Goal: Task Accomplishment & Management: Use online tool/utility

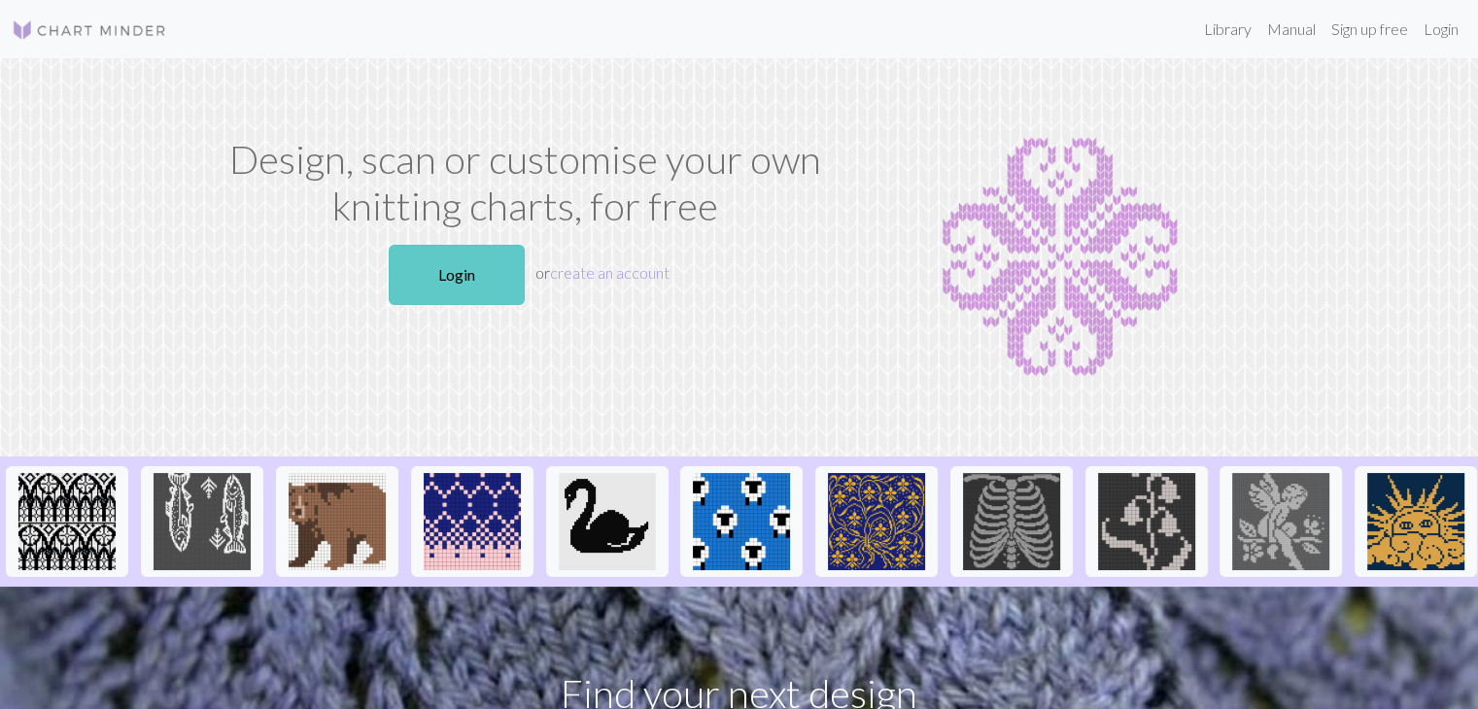
click at [462, 269] on link "Login" at bounding box center [457, 275] width 136 height 60
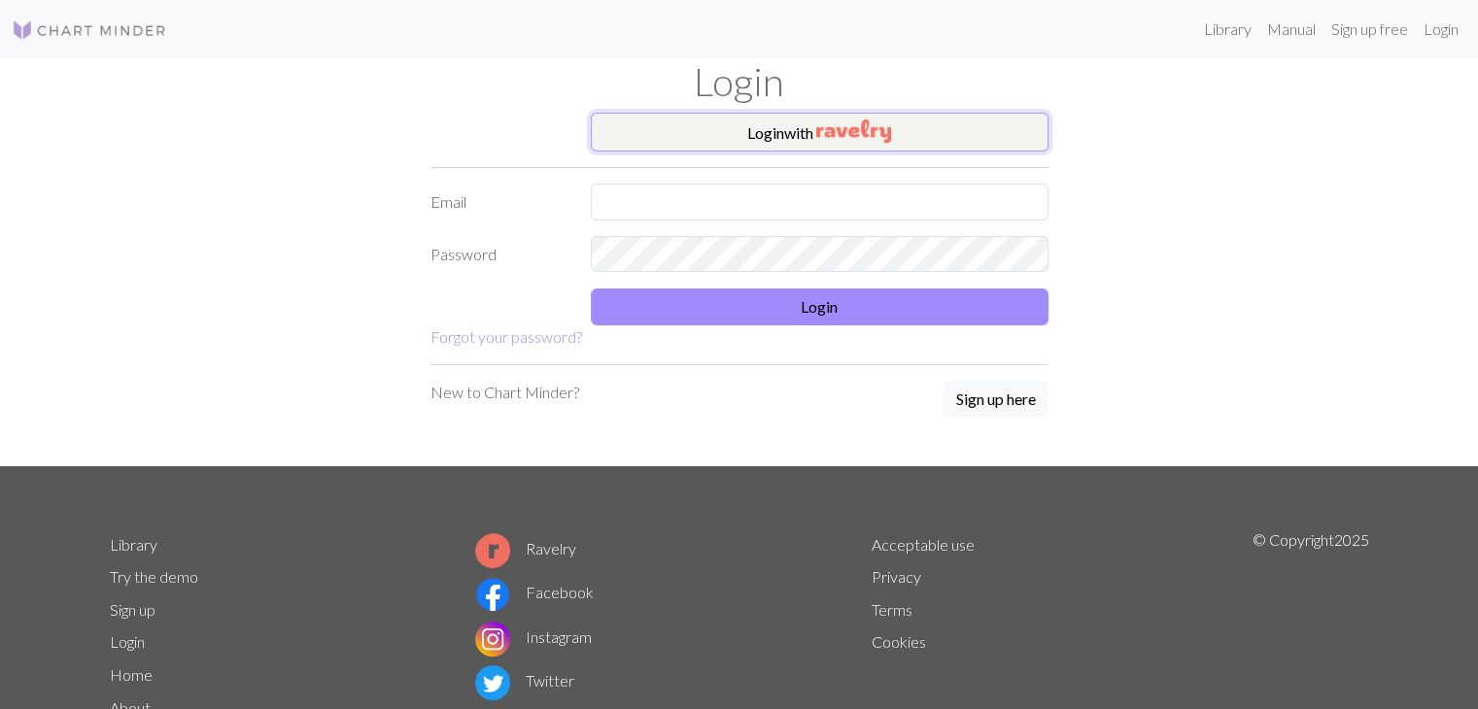
click at [749, 144] on button "Login with" at bounding box center [820, 132] width 458 height 39
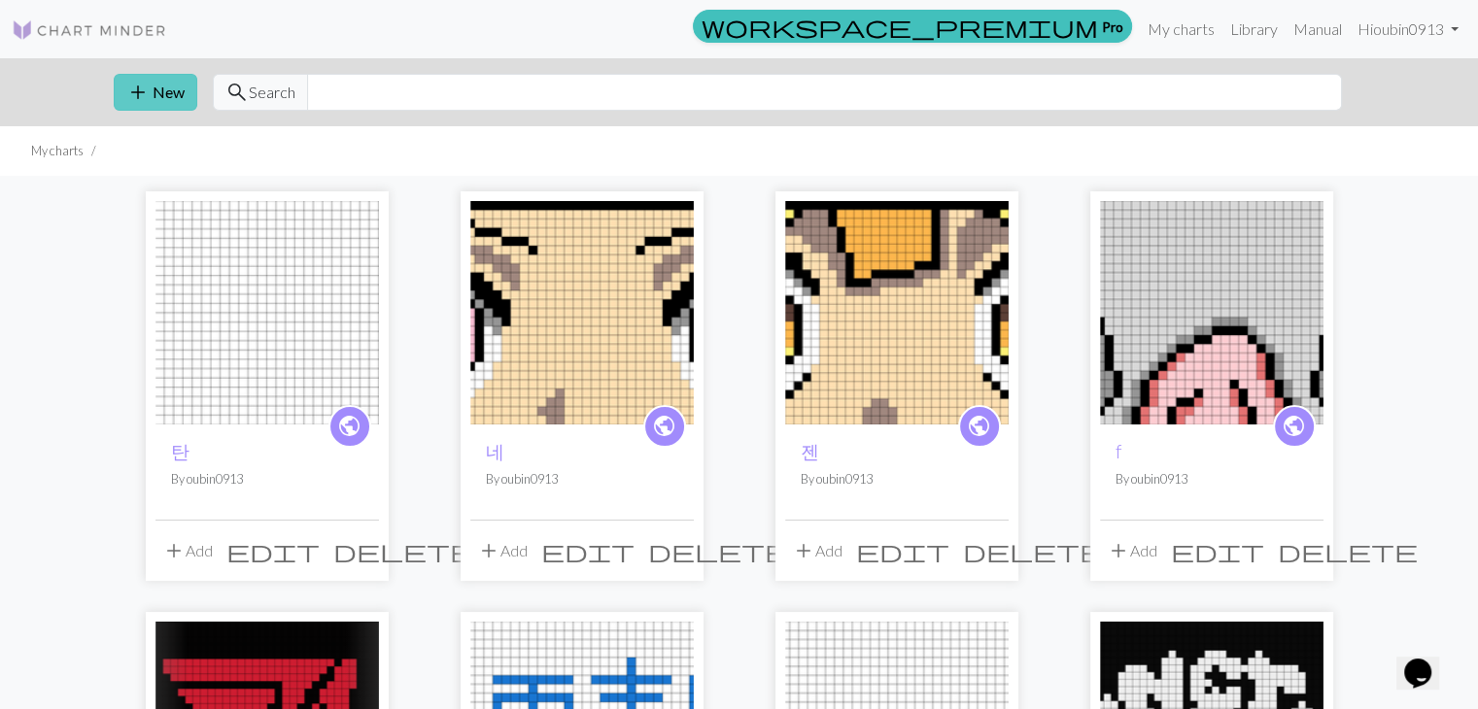
click at [163, 90] on button "add New" at bounding box center [156, 92] width 84 height 37
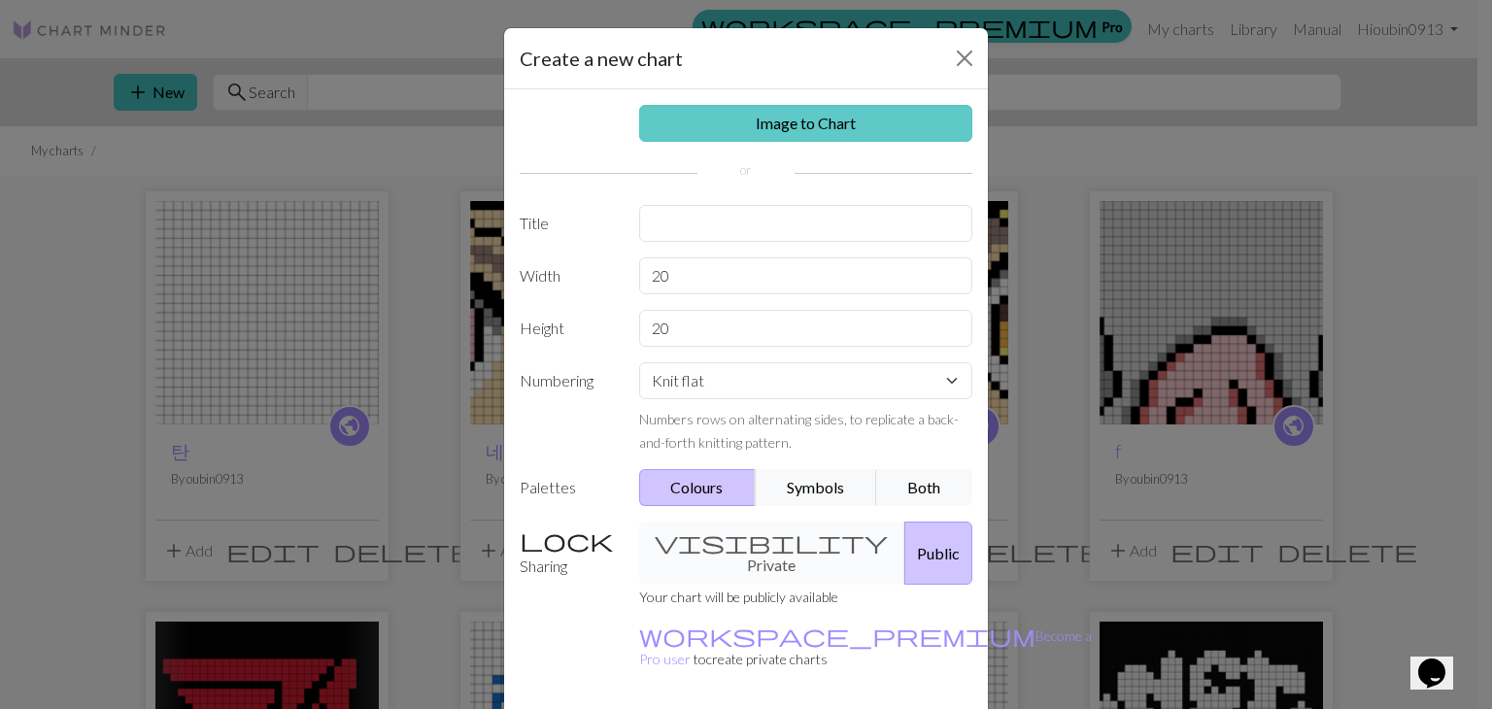
click at [848, 115] on link "Image to Chart" at bounding box center [806, 123] width 334 height 37
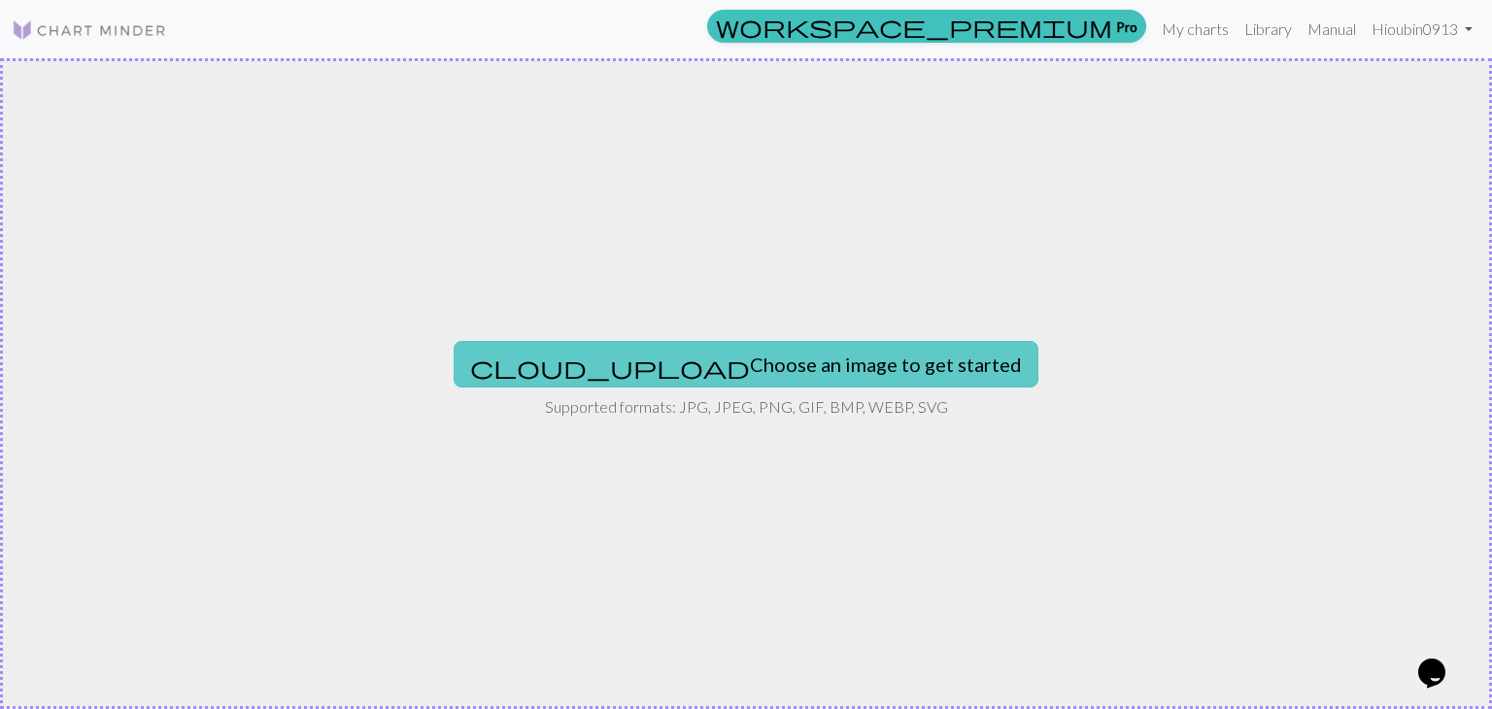
click at [840, 359] on button "cloud_upload Choose an image to get started" at bounding box center [746, 364] width 585 height 47
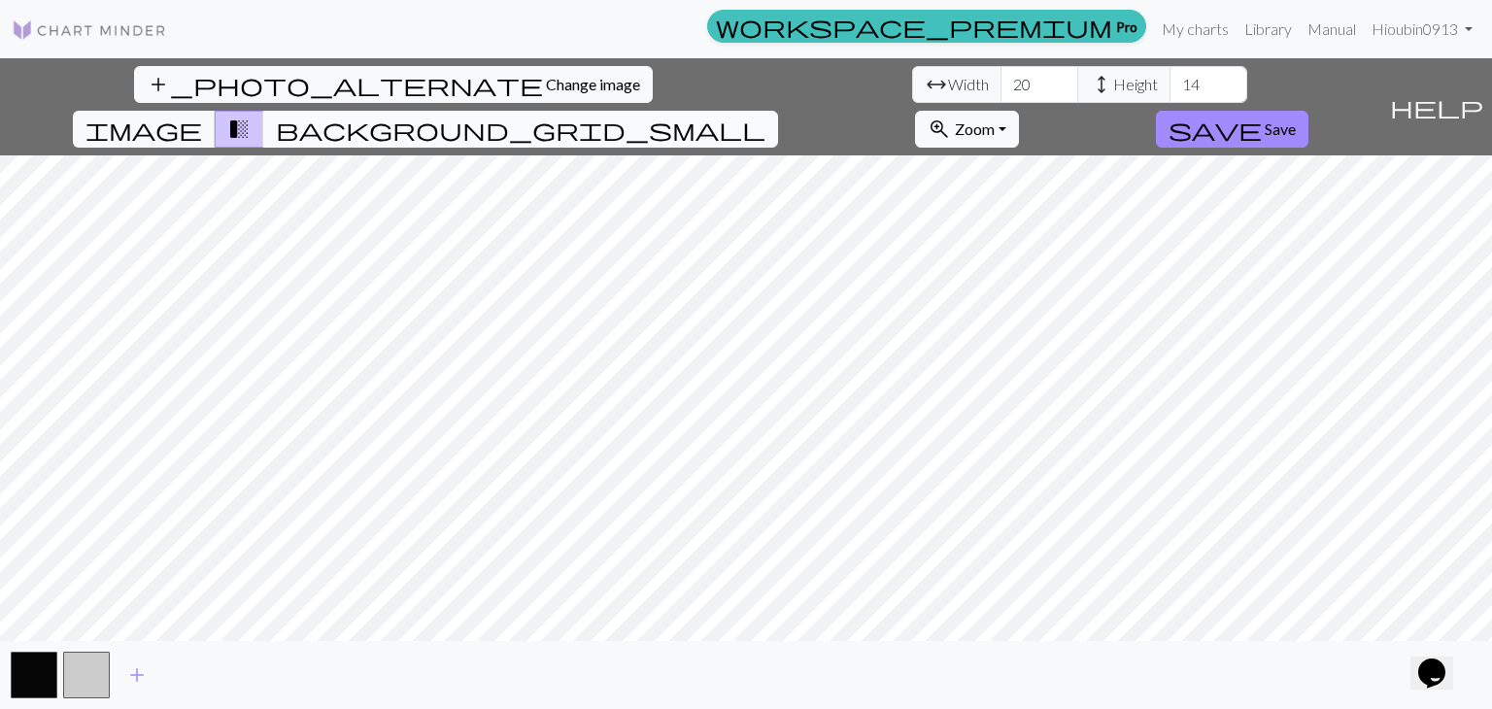
click at [766, 116] on span "background_grid_small" at bounding box center [521, 129] width 490 height 27
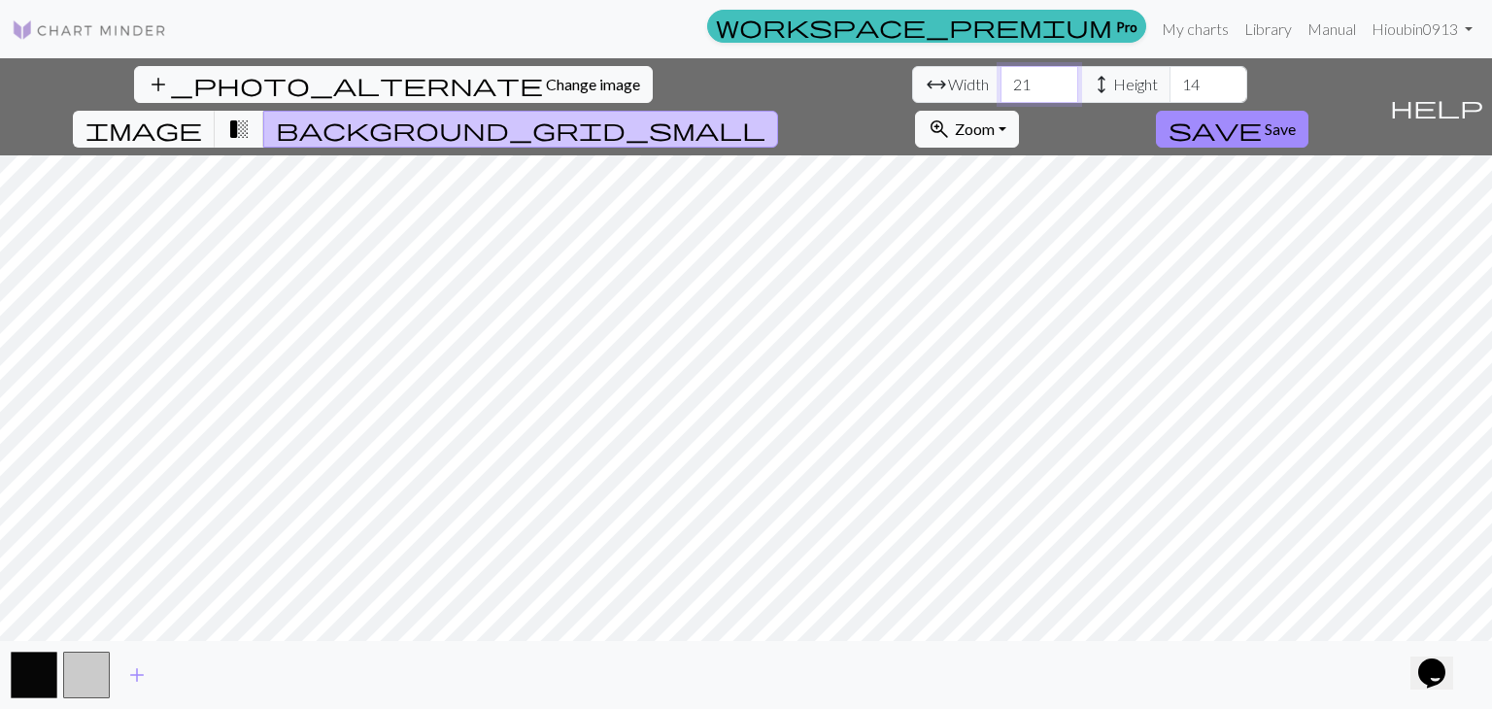
click at [1001, 75] on input "21" at bounding box center [1040, 84] width 78 height 37
click at [1001, 75] on input "22" at bounding box center [1040, 84] width 78 height 37
click at [1001, 75] on input "23" at bounding box center [1040, 84] width 78 height 37
click at [1001, 75] on input "24" at bounding box center [1040, 84] width 78 height 37
click at [1001, 75] on input "25" at bounding box center [1040, 84] width 78 height 37
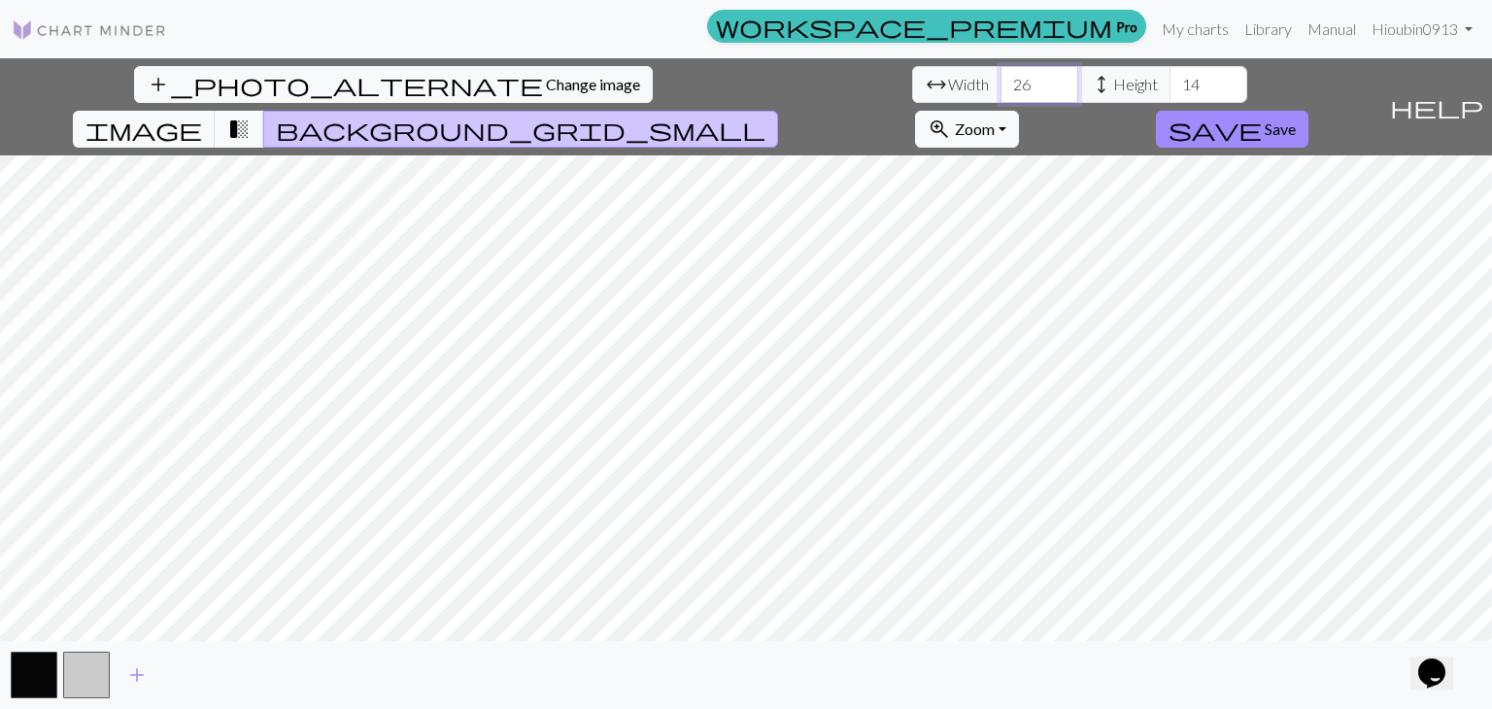
type input "26"
click at [1001, 75] on input "26" at bounding box center [1040, 84] width 78 height 37
click at [1170, 82] on input "15" at bounding box center [1209, 84] width 78 height 37
click at [1170, 82] on input "16" at bounding box center [1209, 84] width 78 height 37
click at [1170, 82] on input "17" at bounding box center [1209, 84] width 78 height 37
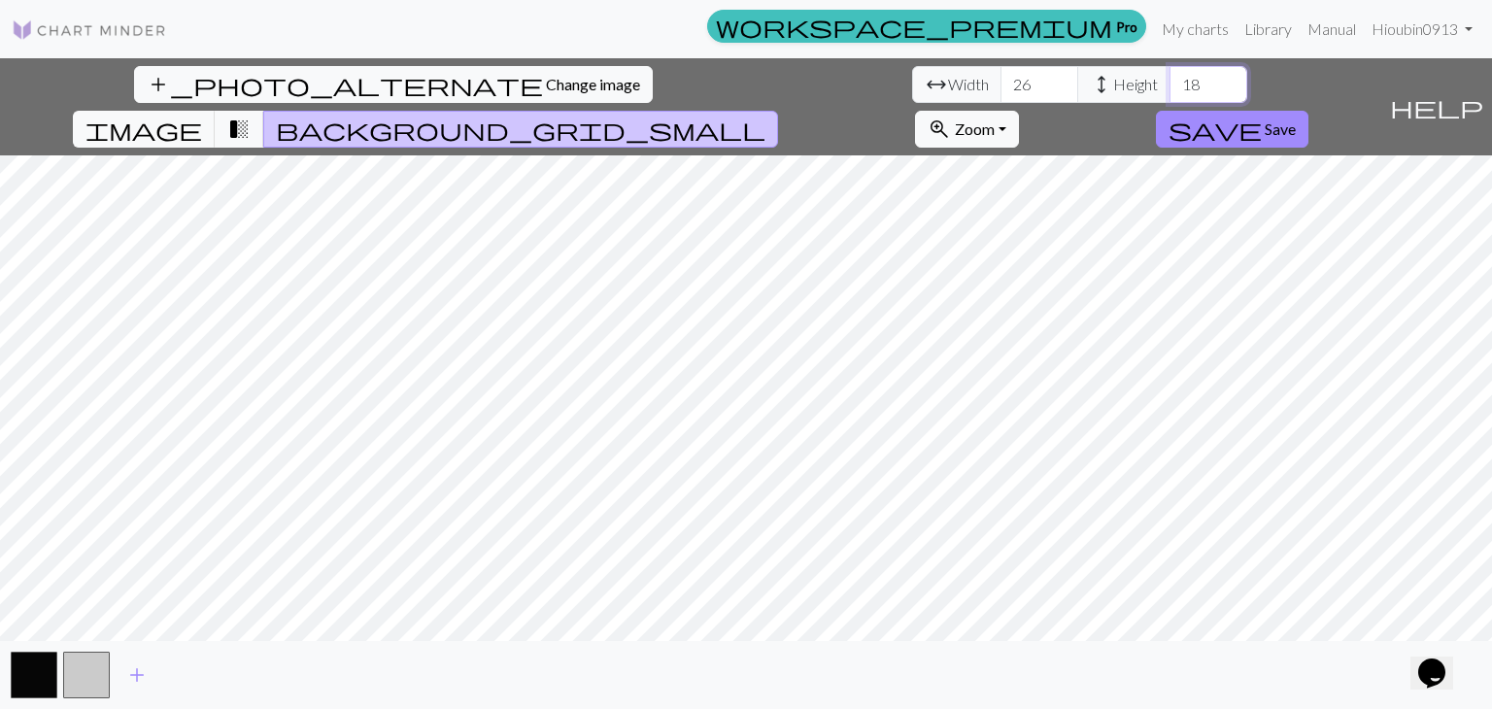
click at [1170, 82] on input "18" at bounding box center [1209, 84] width 78 height 37
click at [1170, 82] on input "19" at bounding box center [1209, 84] width 78 height 37
click at [1170, 82] on input "20" at bounding box center [1209, 84] width 78 height 37
click at [1170, 82] on input "21" at bounding box center [1209, 84] width 78 height 37
click at [1170, 82] on input "22" at bounding box center [1209, 84] width 78 height 37
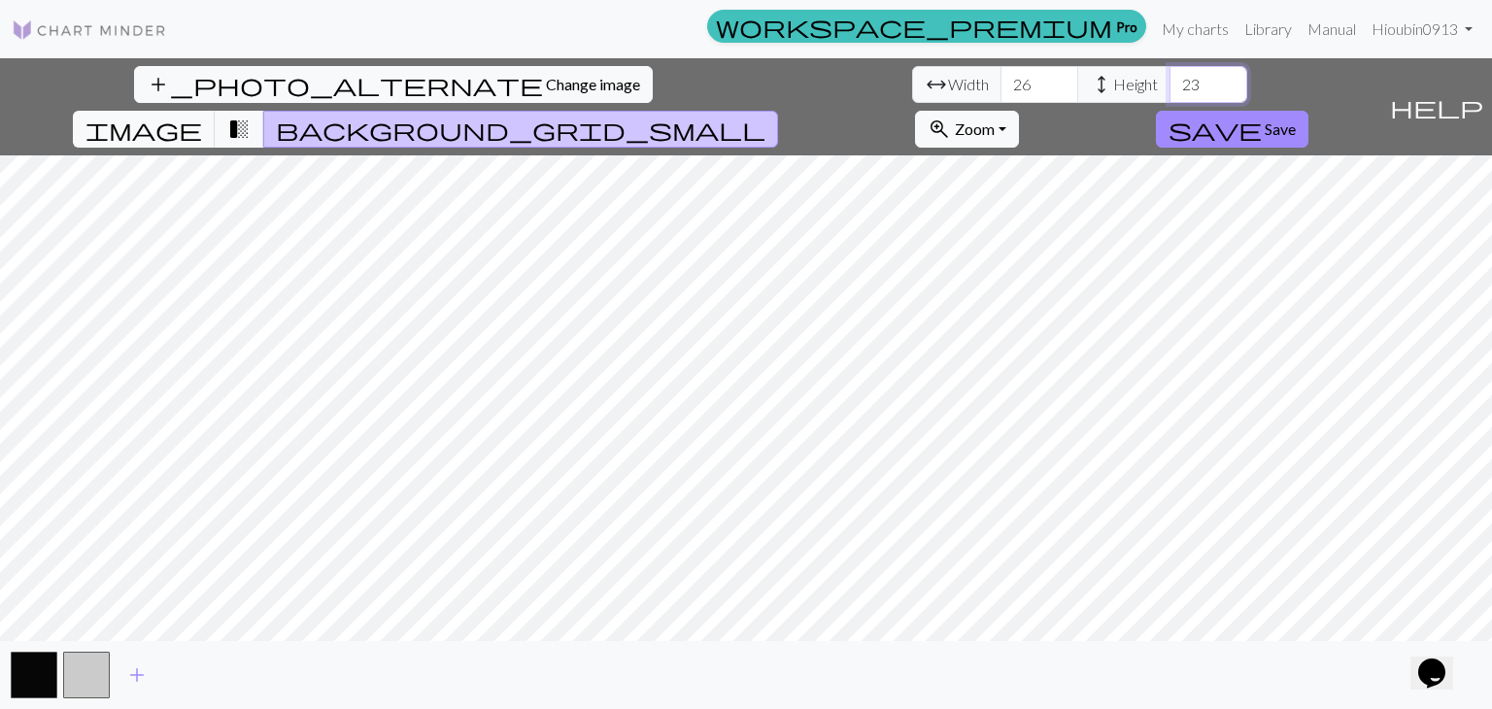
click at [1170, 82] on input "23" at bounding box center [1209, 84] width 78 height 37
click at [1170, 82] on input "24" at bounding box center [1209, 84] width 78 height 37
click at [1170, 82] on input "25" at bounding box center [1209, 84] width 78 height 37
click at [1170, 82] on input "26" at bounding box center [1209, 84] width 78 height 37
click at [1170, 82] on input "27" at bounding box center [1209, 84] width 78 height 37
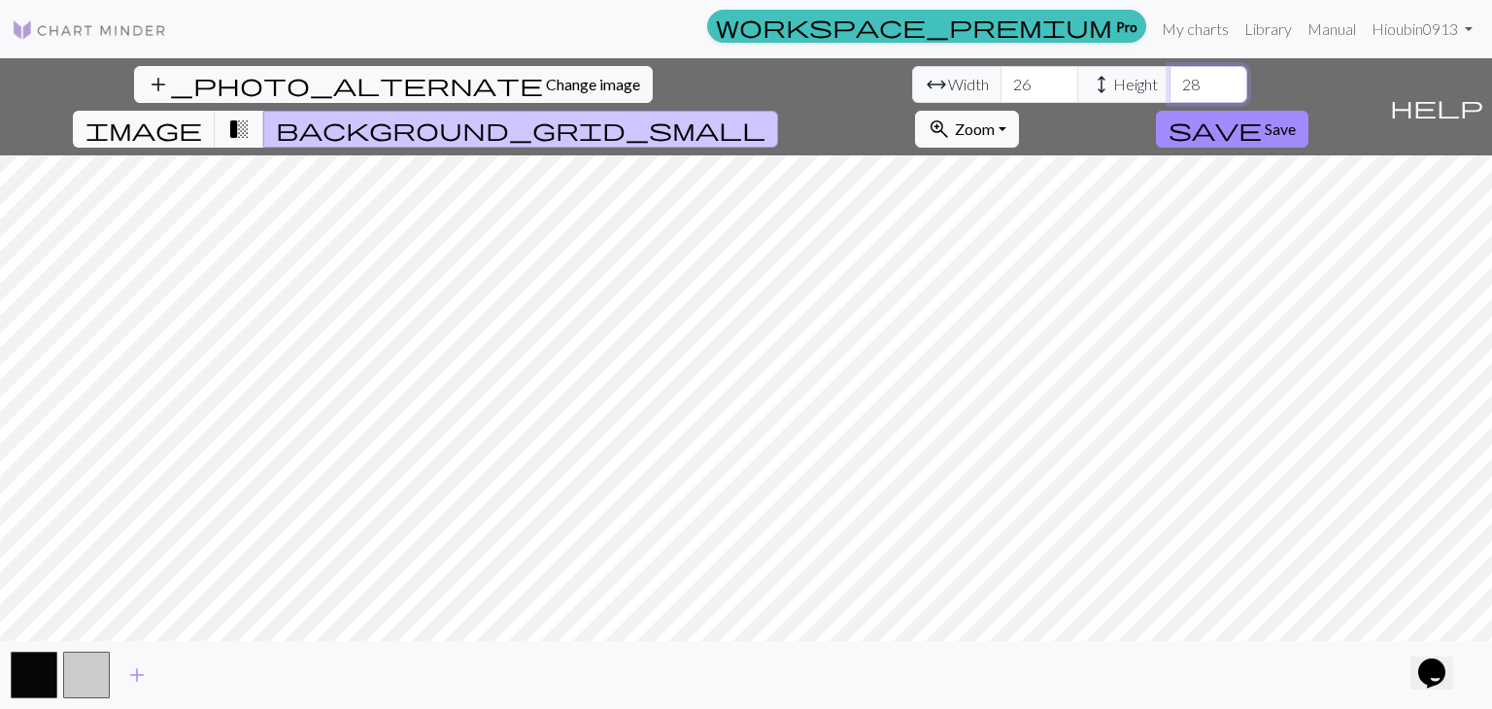
click at [1170, 82] on input "28" at bounding box center [1209, 84] width 78 height 37
click at [1170, 82] on input "29" at bounding box center [1209, 84] width 78 height 37
type input "30"
click at [1170, 82] on input "30" at bounding box center [1209, 84] width 78 height 37
click at [1001, 79] on input "27" at bounding box center [1040, 84] width 78 height 37
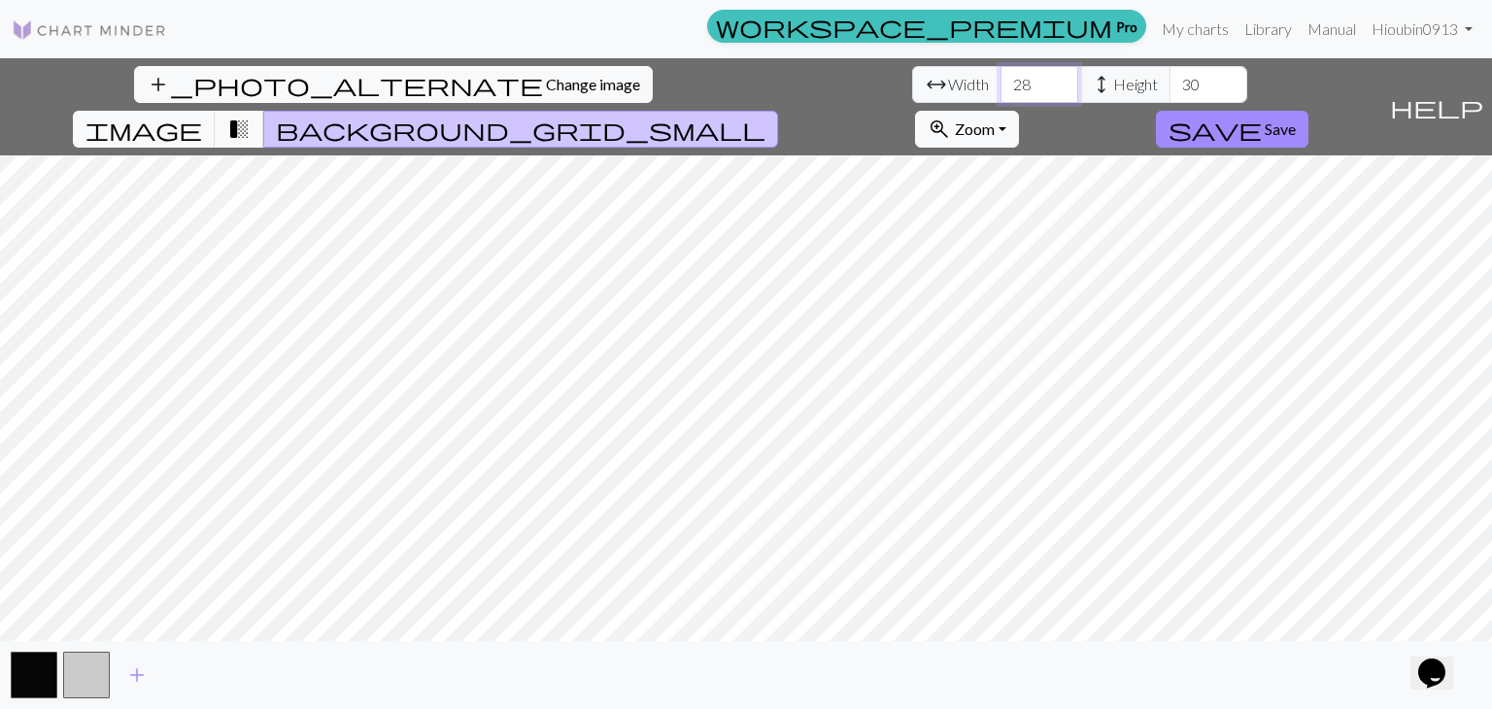
click at [1001, 79] on input "28" at bounding box center [1040, 84] width 78 height 37
click at [1001, 79] on input "29" at bounding box center [1040, 84] width 78 height 37
click at [1001, 79] on input "30" at bounding box center [1040, 84] width 78 height 37
click at [1001, 79] on input "31" at bounding box center [1040, 84] width 78 height 37
click at [1001, 79] on input "32" at bounding box center [1040, 84] width 78 height 37
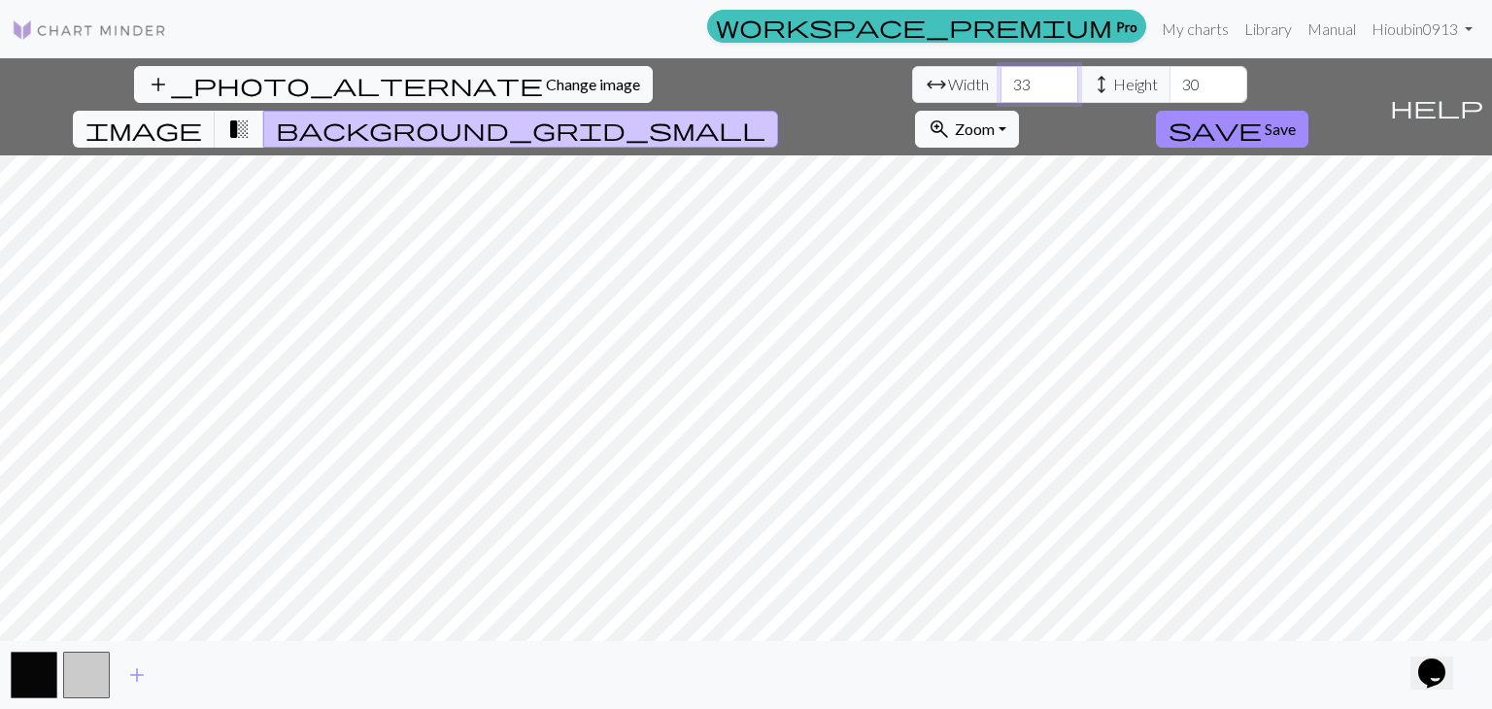
click at [1001, 79] on input "33" at bounding box center [1040, 84] width 78 height 37
click at [1001, 79] on input "34" at bounding box center [1040, 84] width 78 height 37
click at [1001, 79] on input "35" at bounding box center [1040, 84] width 78 height 37
click at [1001, 79] on input "36" at bounding box center [1040, 84] width 78 height 37
click at [1001, 79] on input "37" at bounding box center [1040, 84] width 78 height 37
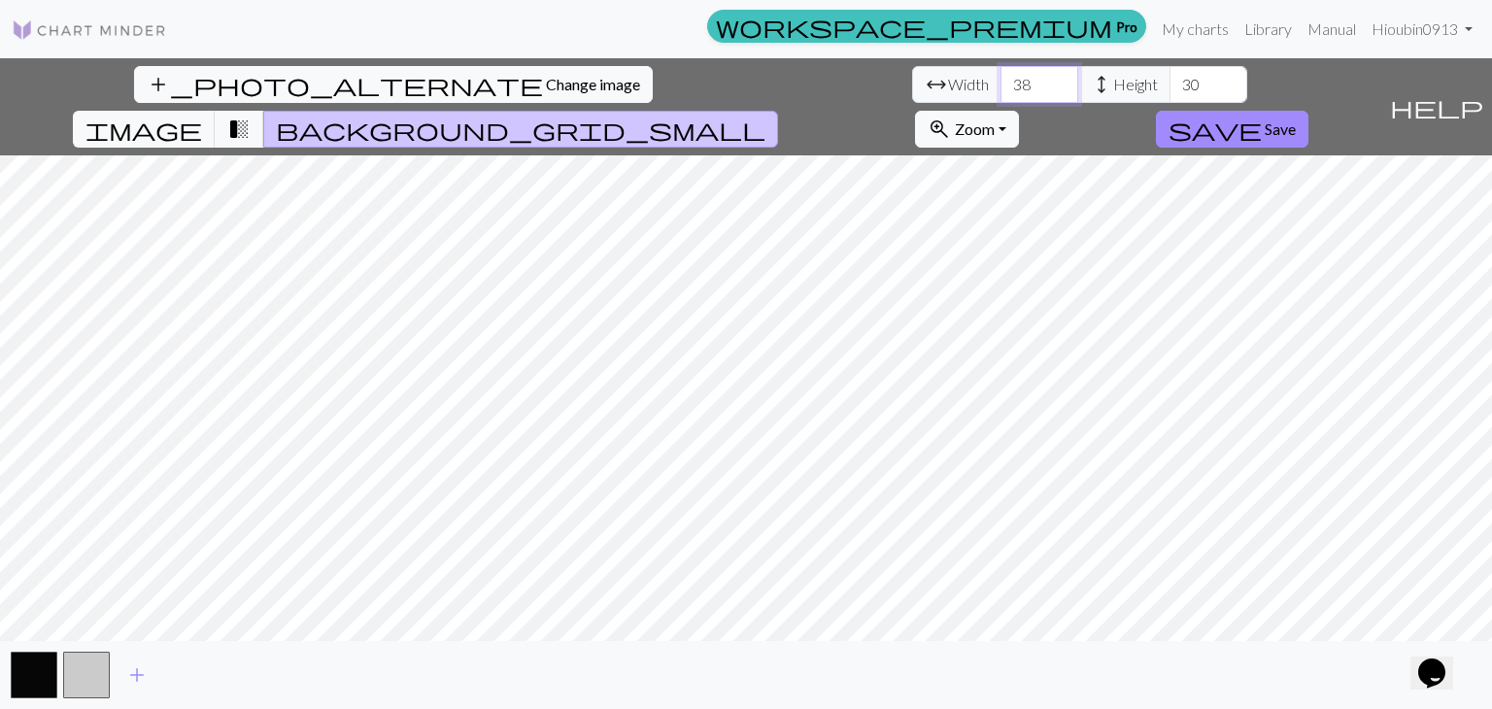
click at [1001, 81] on input "38" at bounding box center [1040, 84] width 78 height 37
click at [1001, 81] on input "39" at bounding box center [1040, 84] width 78 height 37
click at [1001, 81] on input "40" at bounding box center [1040, 84] width 78 height 37
click at [1001, 91] on input "39" at bounding box center [1040, 84] width 78 height 37
click at [1001, 91] on input "38" at bounding box center [1040, 84] width 78 height 37
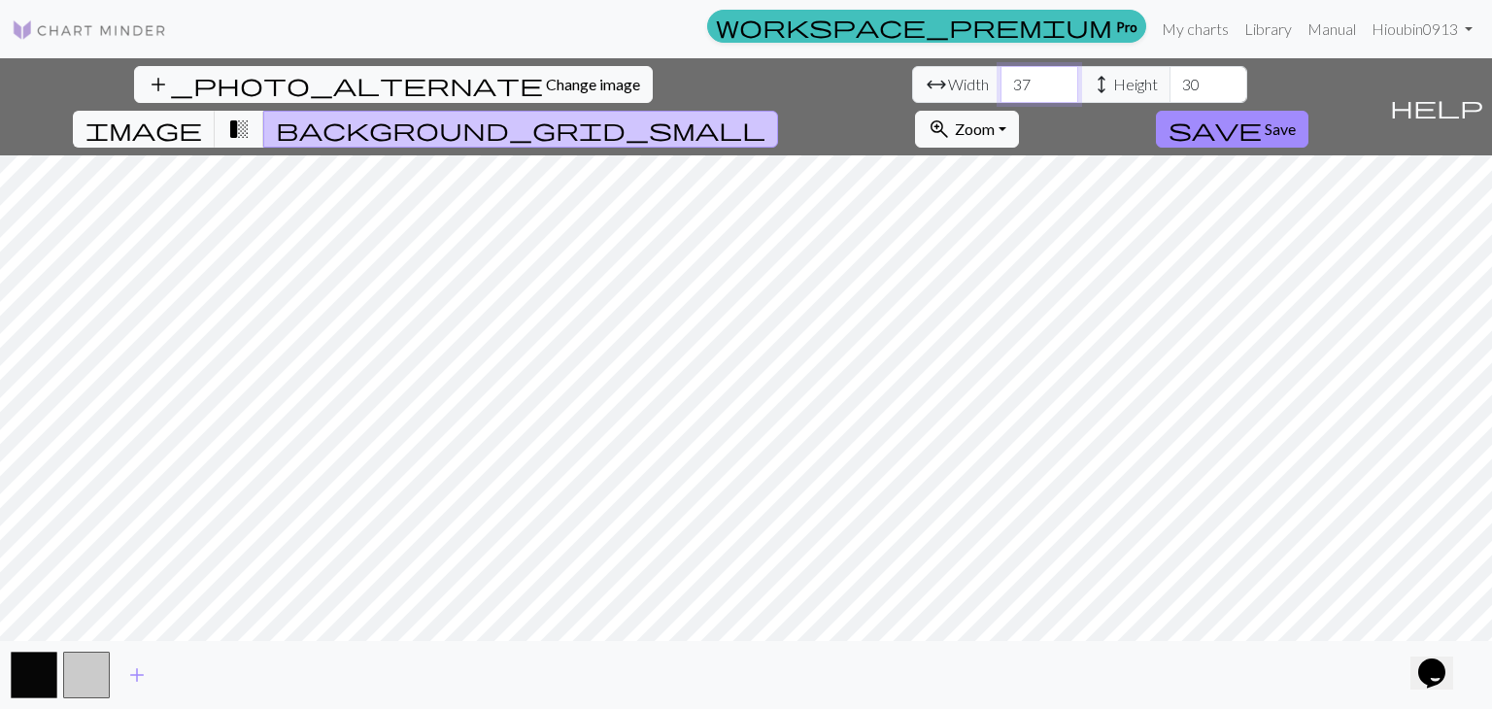
click at [1001, 91] on input "37" at bounding box center [1040, 84] width 78 height 37
click at [1001, 91] on input "36" at bounding box center [1040, 84] width 78 height 37
click at [1001, 91] on input "35" at bounding box center [1040, 84] width 78 height 37
click at [1001, 91] on input "34" at bounding box center [1040, 84] width 78 height 37
click at [1001, 91] on input "33" at bounding box center [1040, 84] width 78 height 37
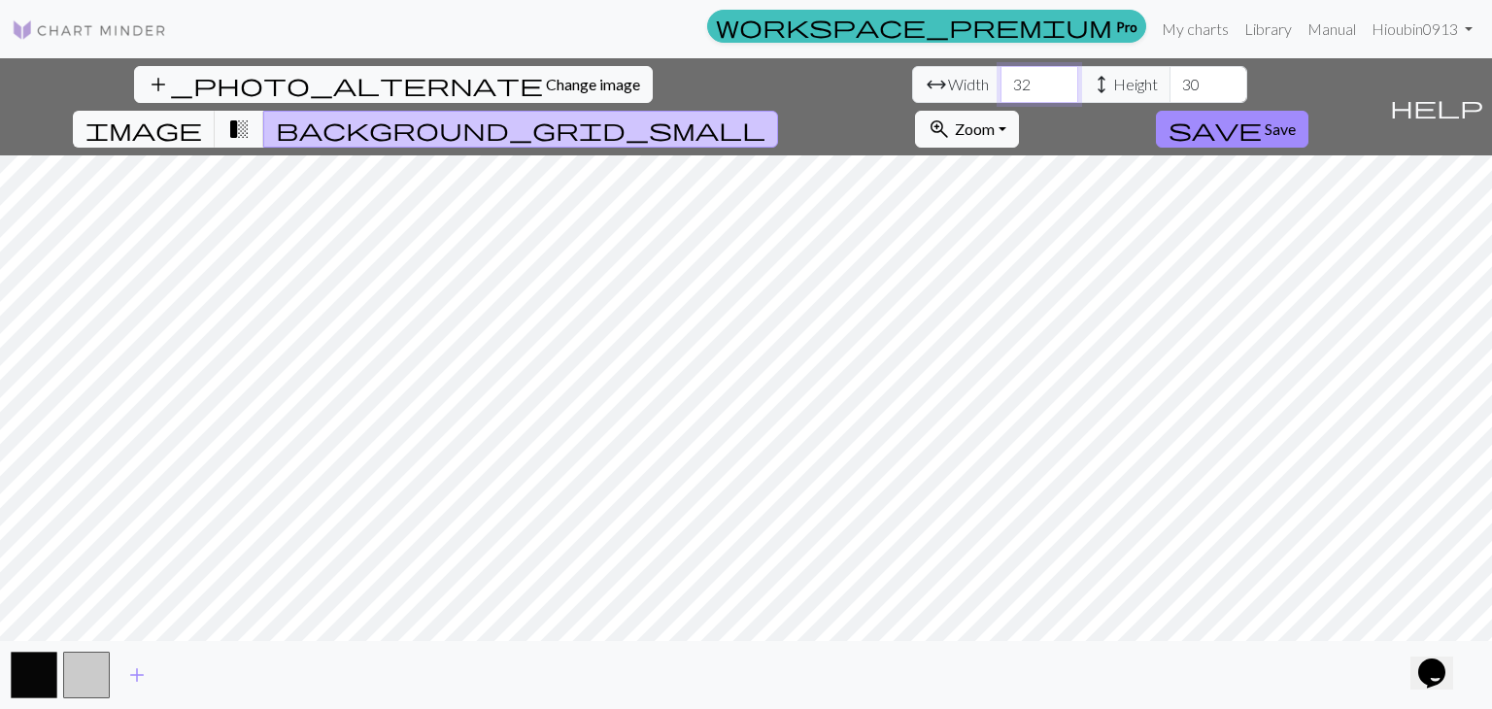
click at [1001, 91] on input "32" at bounding box center [1040, 84] width 78 height 37
click at [1001, 91] on input "31" at bounding box center [1040, 84] width 78 height 37
click at [1001, 91] on input "30" at bounding box center [1040, 84] width 78 height 37
click at [1001, 80] on input "31" at bounding box center [1040, 84] width 78 height 37
click at [1001, 80] on input "32" at bounding box center [1040, 84] width 78 height 37
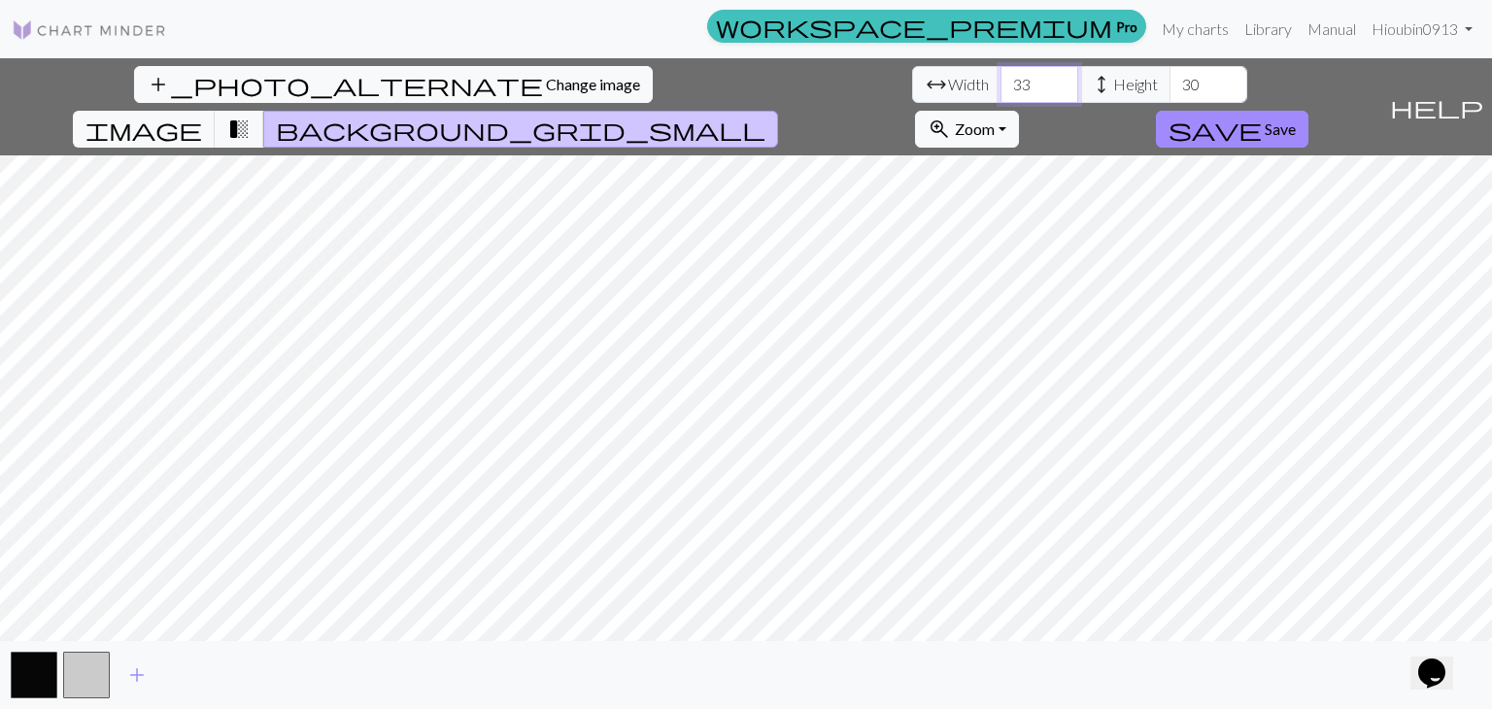
click at [1001, 80] on input "33" at bounding box center [1040, 84] width 78 height 37
click at [1001, 80] on input "34" at bounding box center [1040, 84] width 78 height 37
click at [1001, 80] on input "35" at bounding box center [1040, 84] width 78 height 37
click at [1001, 80] on input "36" at bounding box center [1040, 84] width 78 height 37
click at [1001, 80] on input "37" at bounding box center [1040, 84] width 78 height 37
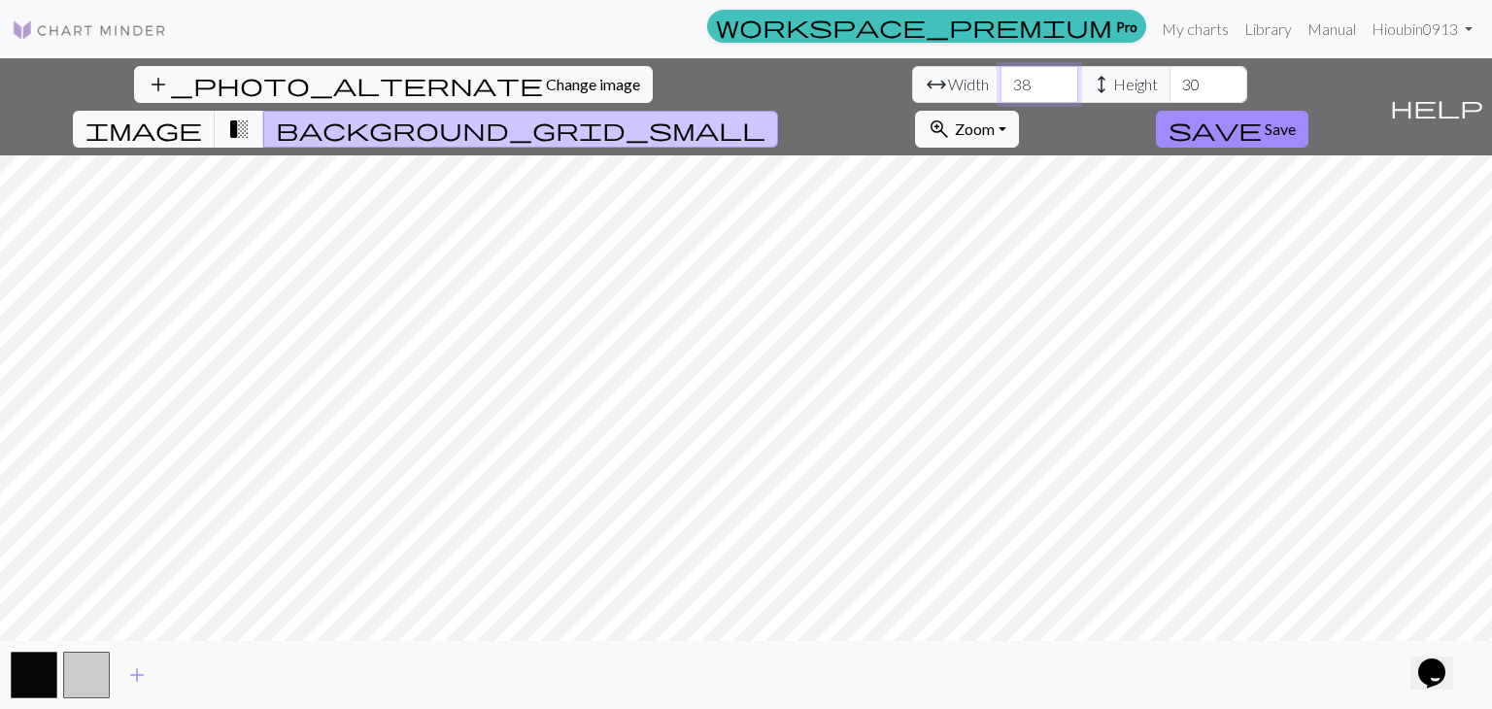
click at [1001, 80] on input "38" at bounding box center [1040, 84] width 78 height 37
click at [1001, 80] on input "39" at bounding box center [1040, 84] width 78 height 37
click at [1001, 80] on input "40" at bounding box center [1040, 84] width 78 height 37
click at [1001, 80] on input "41" at bounding box center [1040, 84] width 78 height 37
click at [1001, 80] on input "42" at bounding box center [1040, 84] width 78 height 37
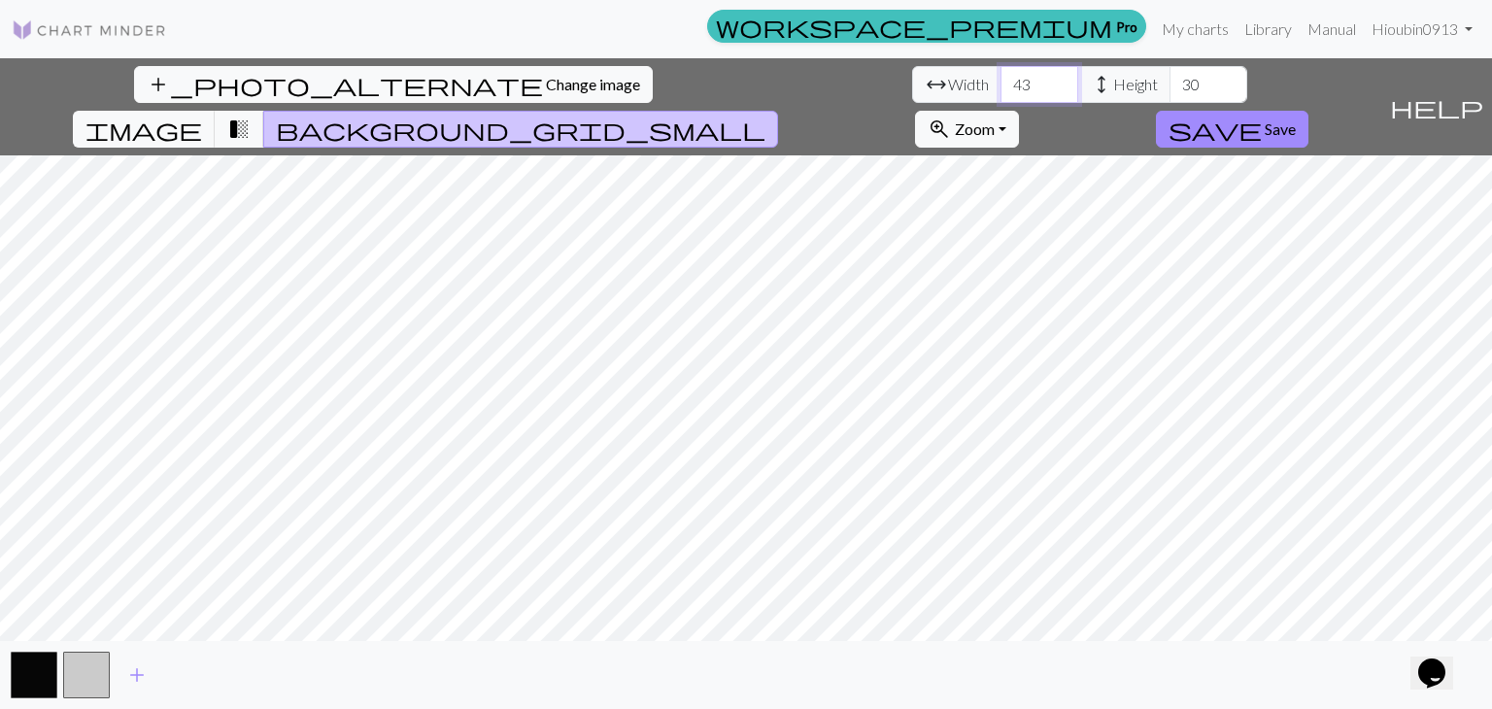
click at [1001, 80] on input "43" at bounding box center [1040, 84] width 78 height 37
click at [1001, 80] on input "44" at bounding box center [1040, 84] width 78 height 37
click at [1001, 92] on input "43" at bounding box center [1040, 84] width 78 height 37
click at [1001, 92] on input "42" at bounding box center [1040, 84] width 78 height 37
click at [1001, 92] on input "41" at bounding box center [1040, 84] width 78 height 37
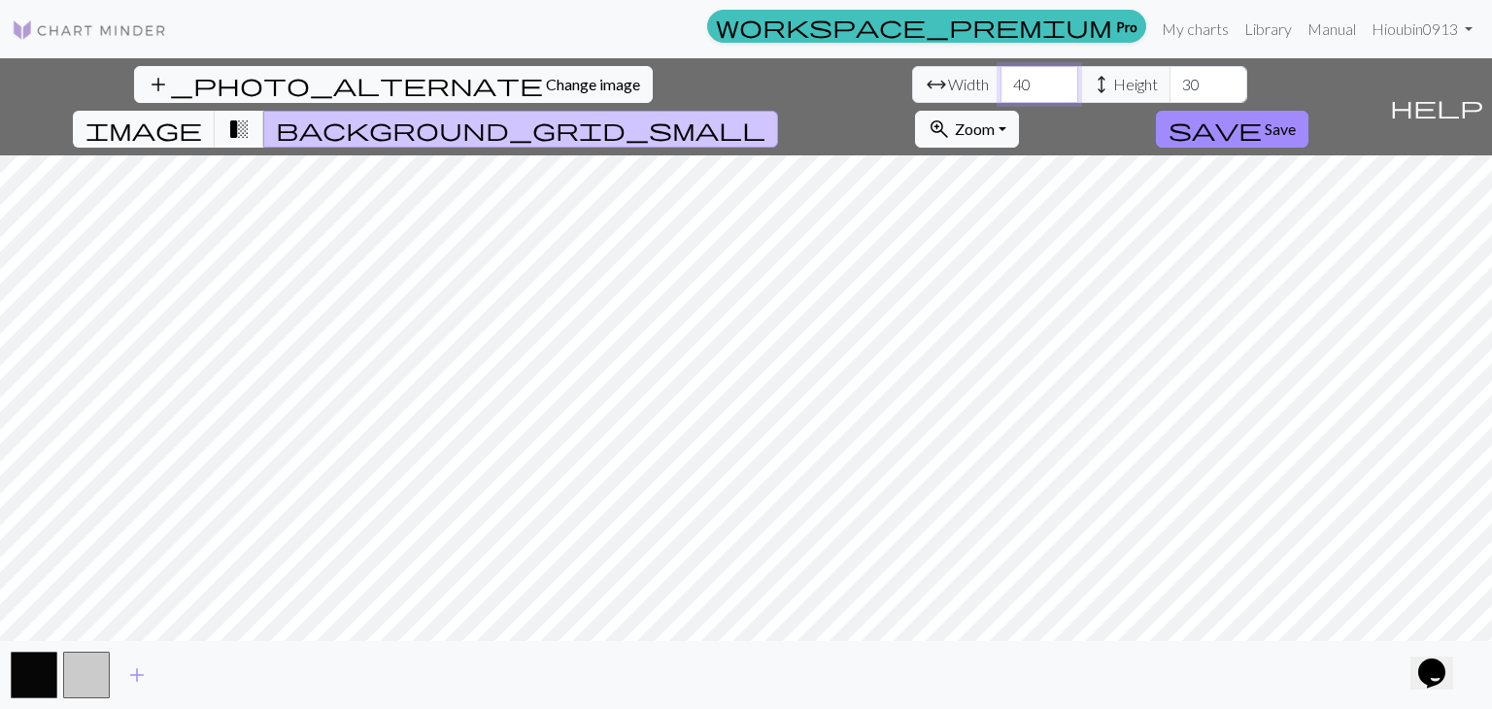
type input "40"
click at [1001, 92] on input "40" at bounding box center [1040, 84] width 78 height 37
click at [1170, 75] on input "31" at bounding box center [1209, 84] width 78 height 37
click at [1170, 75] on input "32" at bounding box center [1209, 84] width 78 height 37
click at [1170, 75] on input "33" at bounding box center [1209, 84] width 78 height 37
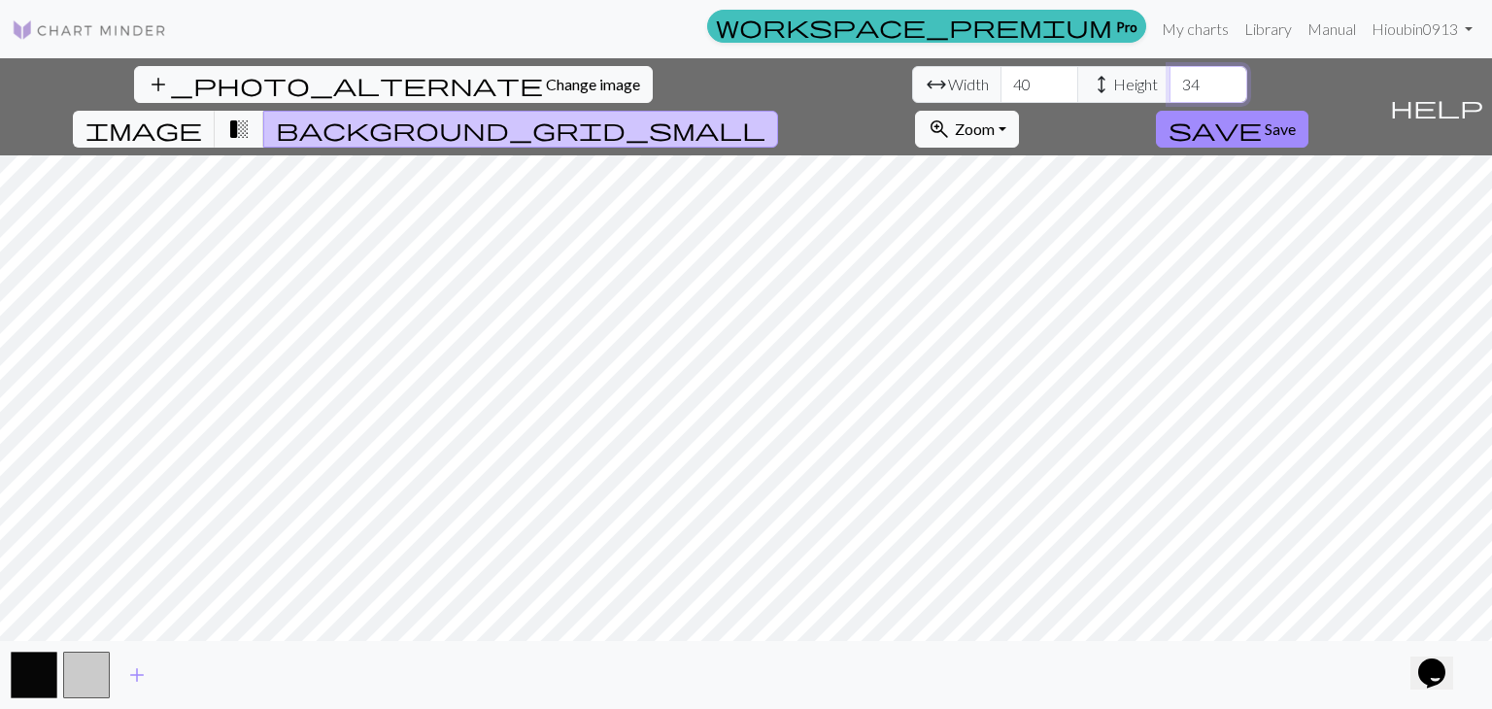
click at [1170, 75] on input "34" at bounding box center [1209, 84] width 78 height 37
click at [1170, 75] on input "35" at bounding box center [1209, 84] width 78 height 37
click at [1170, 75] on input "36" at bounding box center [1209, 84] width 78 height 37
click at [1170, 75] on input "37" at bounding box center [1209, 84] width 78 height 37
click at [1170, 75] on input "38" at bounding box center [1209, 84] width 78 height 37
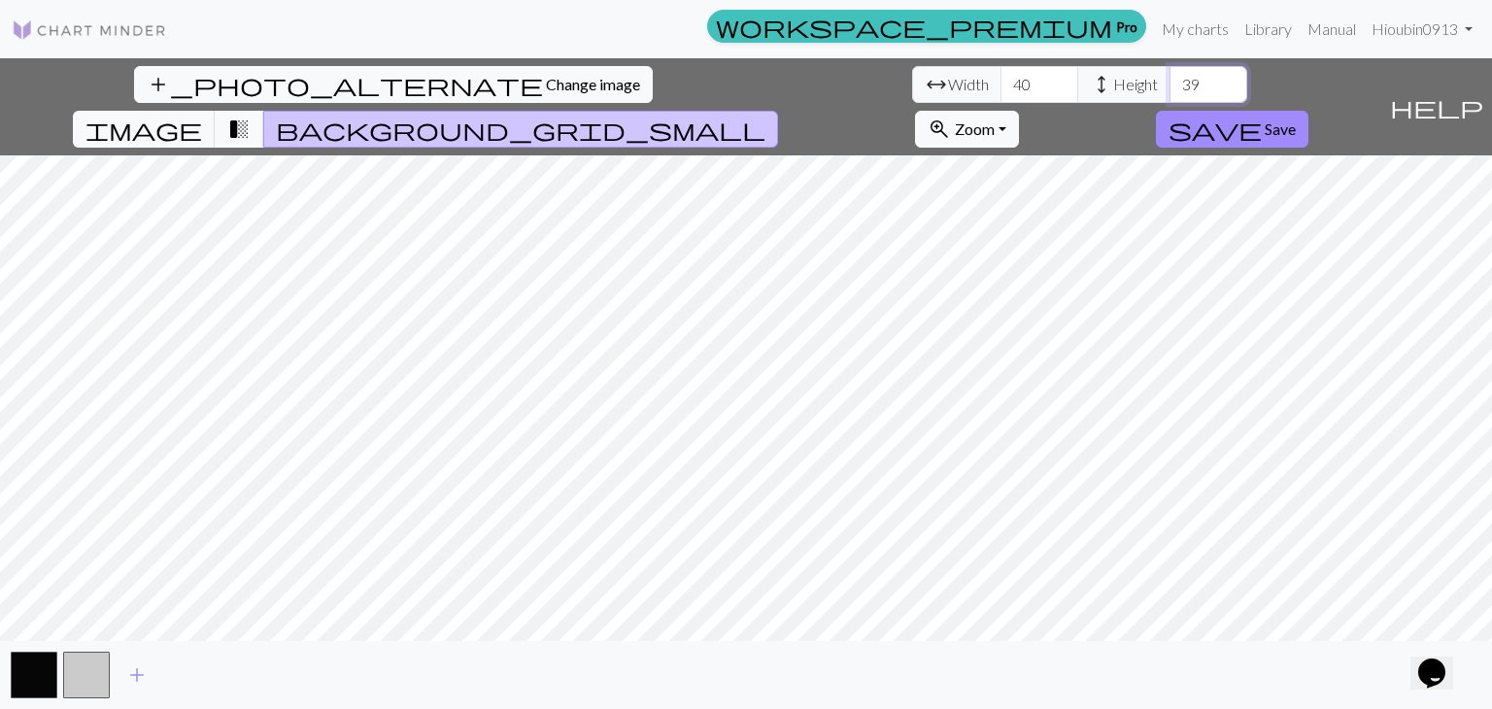
click at [1170, 75] on input "39" at bounding box center [1209, 84] width 78 height 37
click at [1170, 75] on input "40" at bounding box center [1209, 84] width 78 height 37
click at [40, 697] on button "button" at bounding box center [34, 675] width 47 height 47
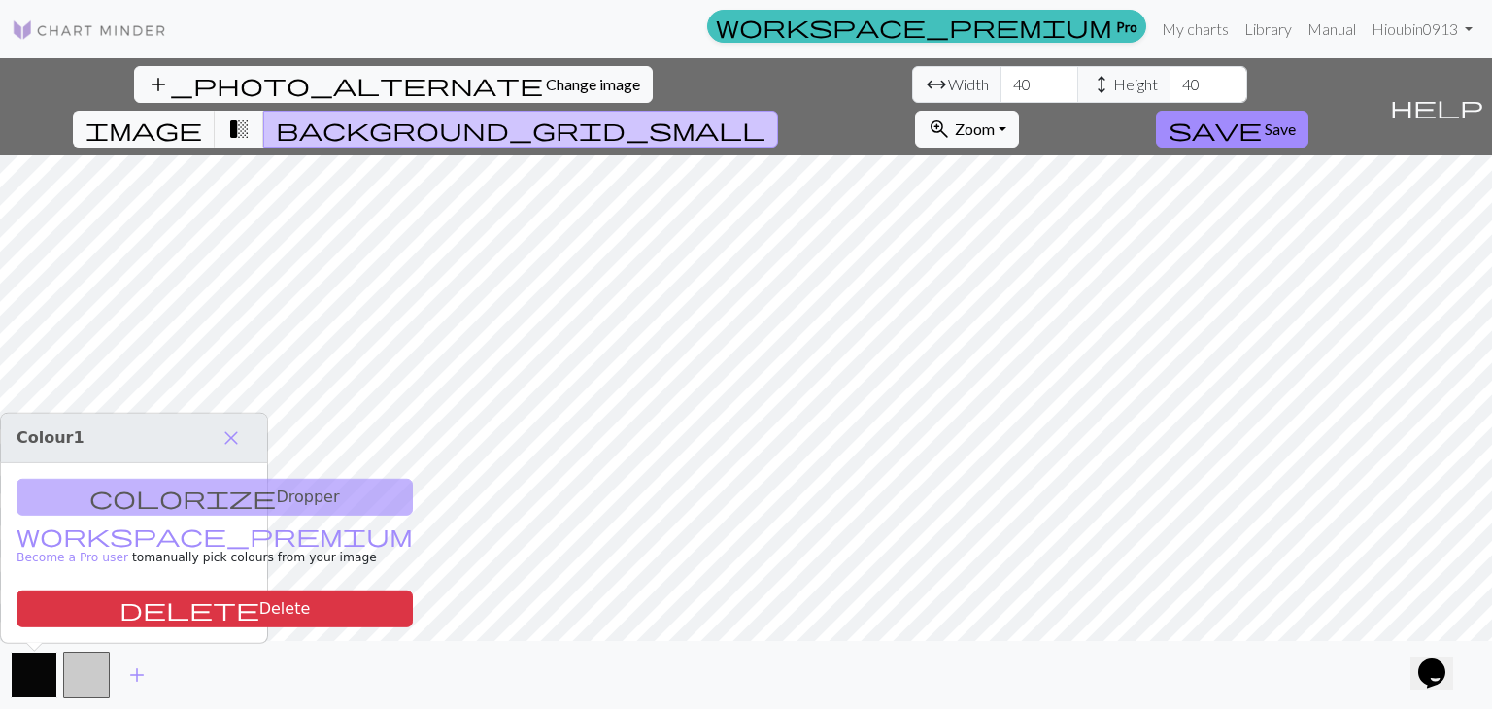
click at [27, 662] on button "button" at bounding box center [34, 675] width 47 height 47
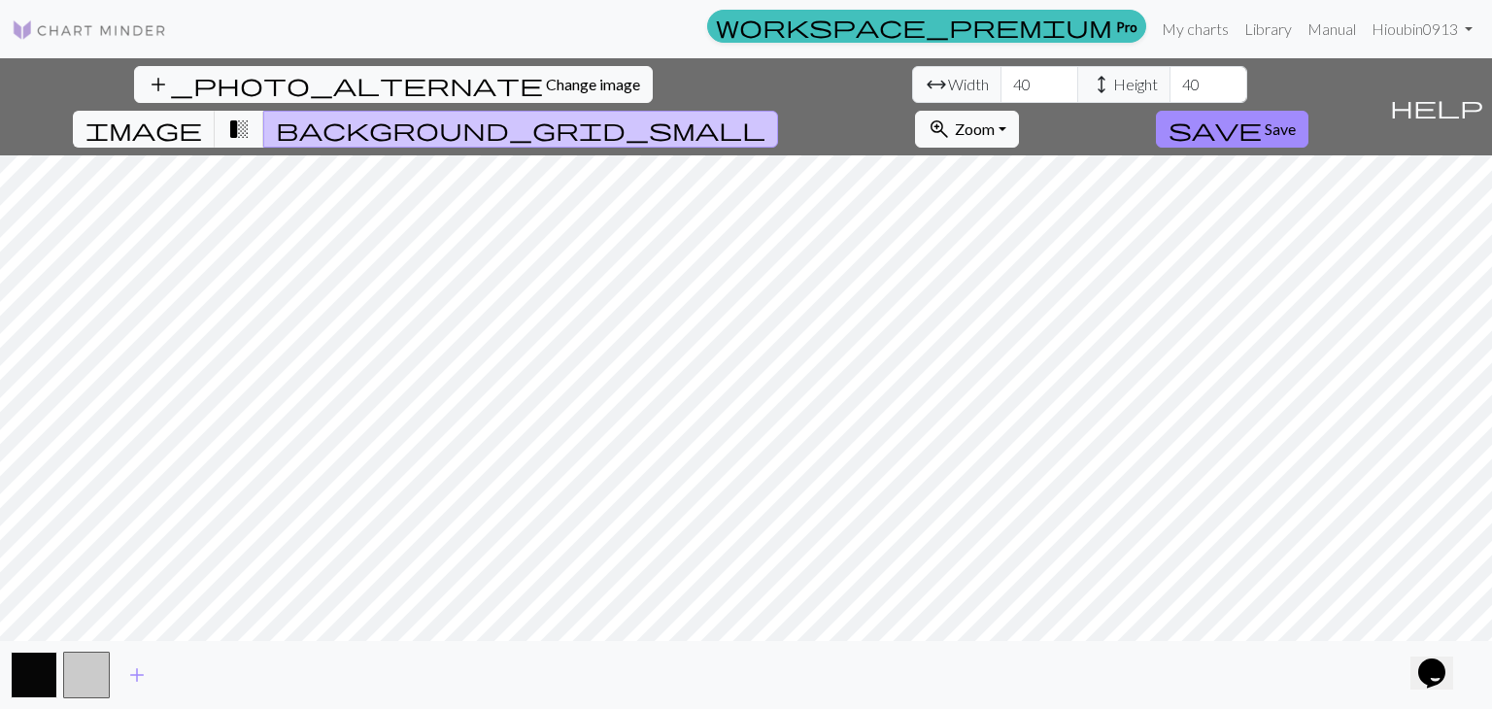
click at [27, 662] on button "button" at bounding box center [34, 675] width 47 height 47
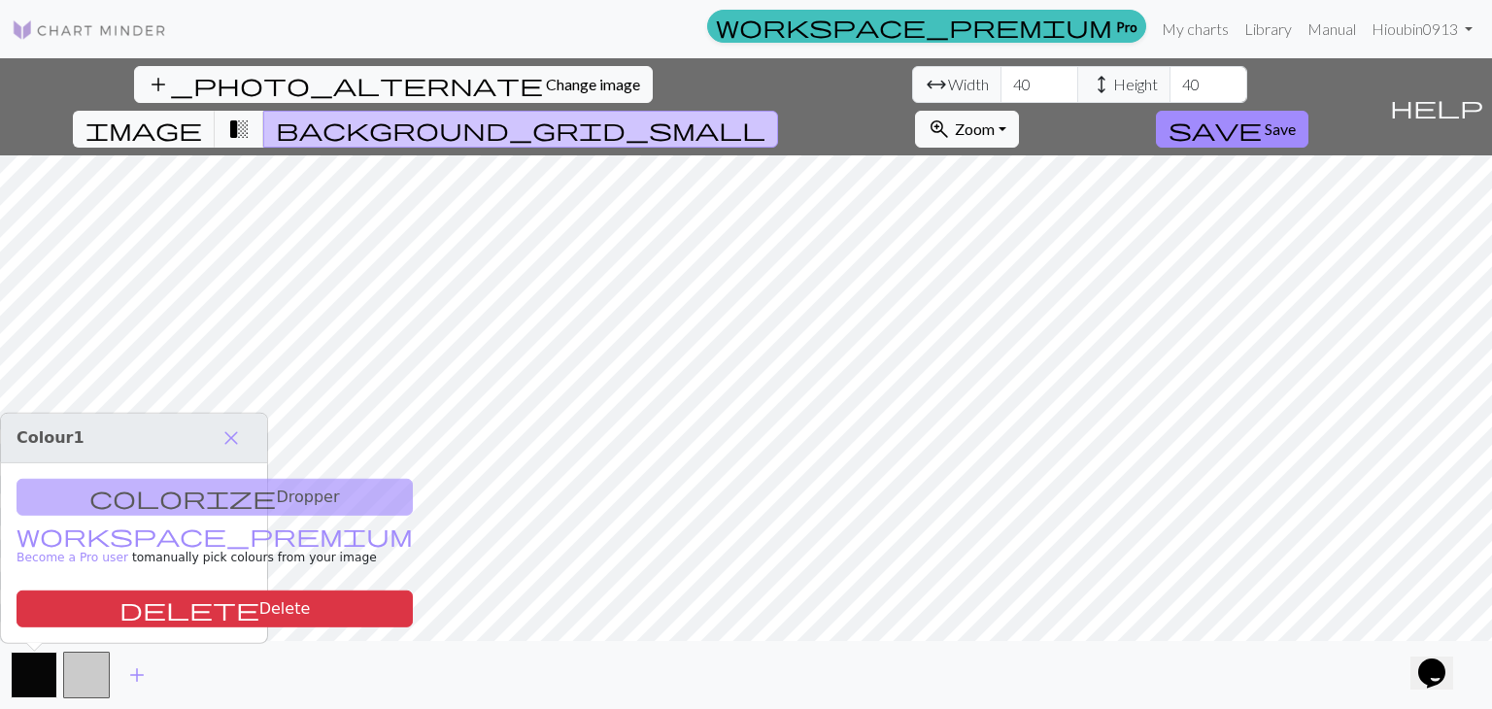
click at [27, 662] on button "button" at bounding box center [34, 675] width 47 height 47
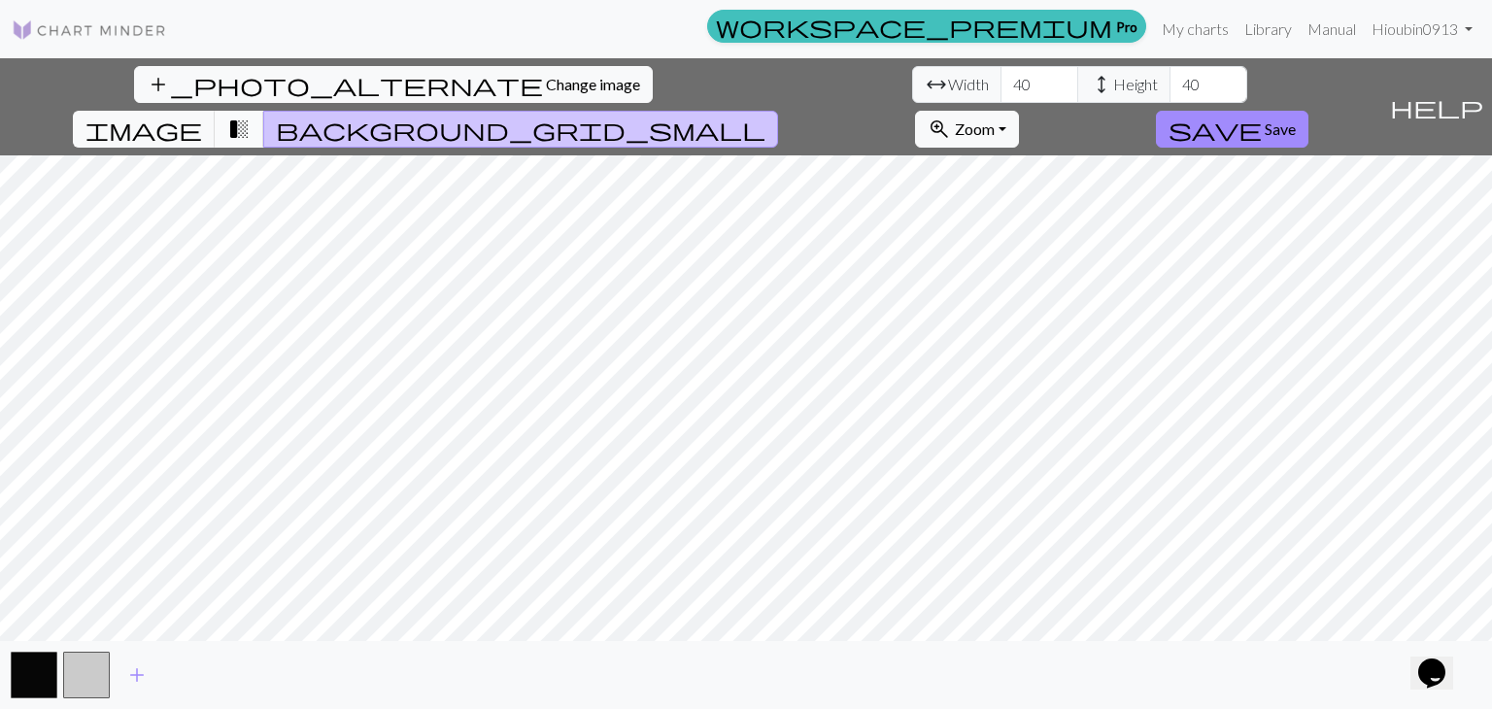
click at [251, 116] on span "transition_fade" at bounding box center [238, 129] width 23 height 27
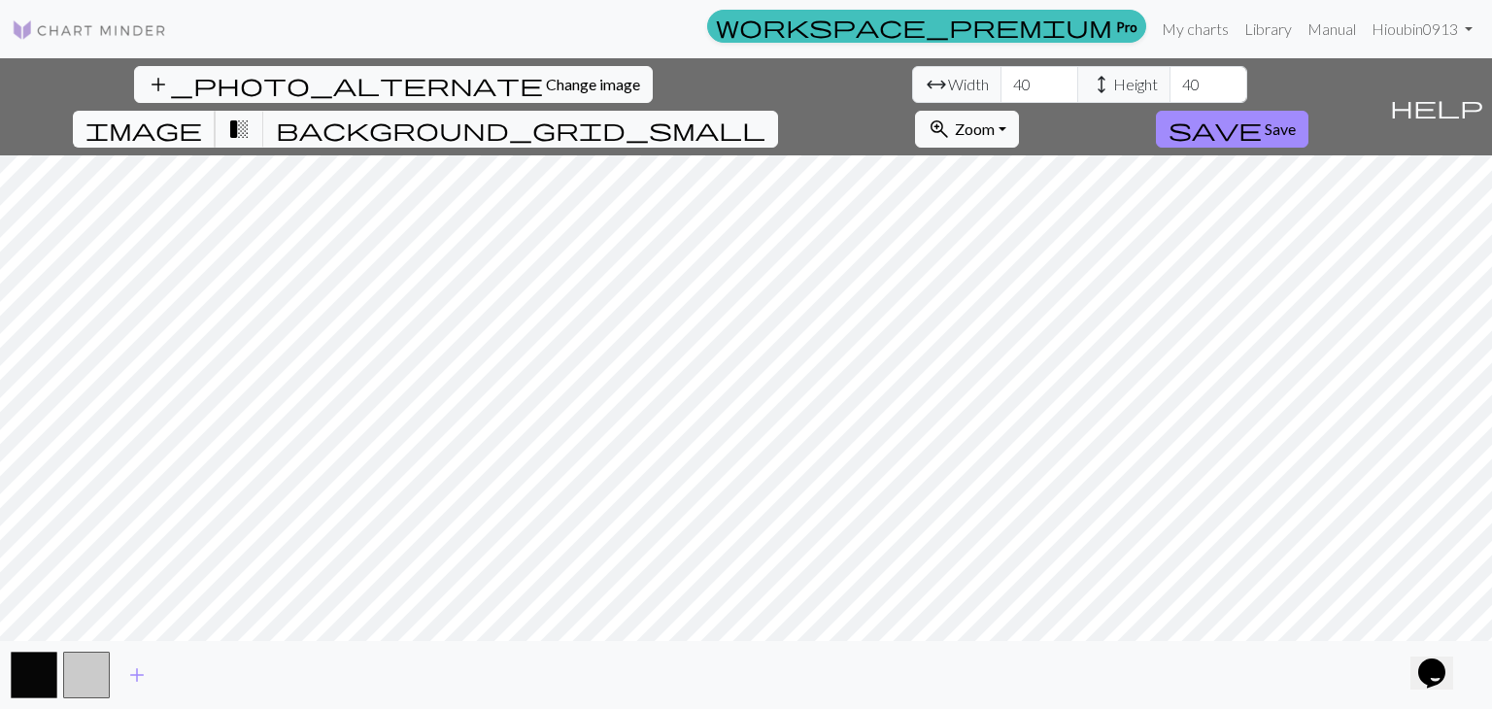
click at [202, 116] on span "image" at bounding box center [144, 129] width 117 height 27
click at [766, 116] on span "background_grid_small" at bounding box center [521, 129] width 490 height 27
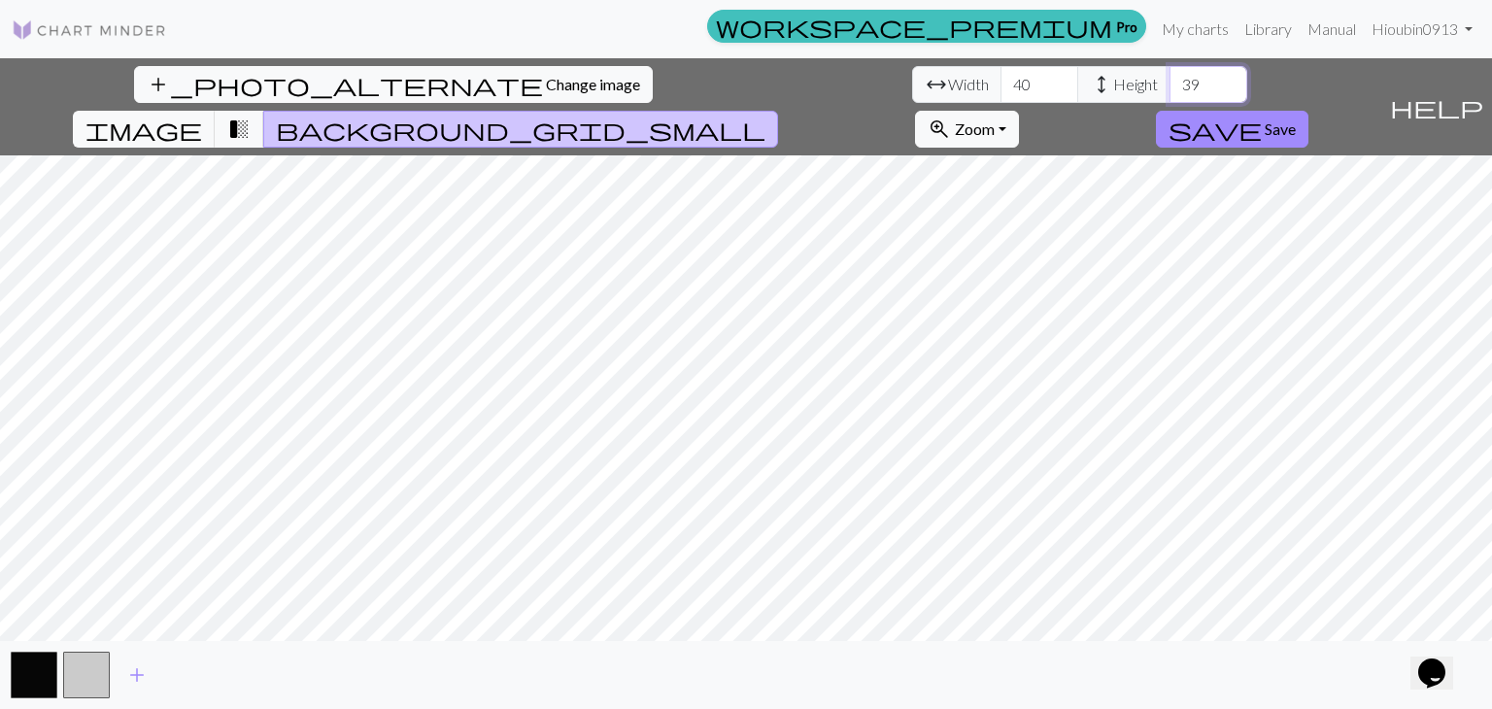
click at [1170, 89] on input "39" at bounding box center [1209, 84] width 78 height 37
click at [1170, 89] on input "38" at bounding box center [1209, 84] width 78 height 37
click at [1170, 89] on input "37" at bounding box center [1209, 84] width 78 height 37
click at [1170, 89] on input "36" at bounding box center [1209, 84] width 78 height 37
click at [1170, 89] on input "35" at bounding box center [1209, 84] width 78 height 37
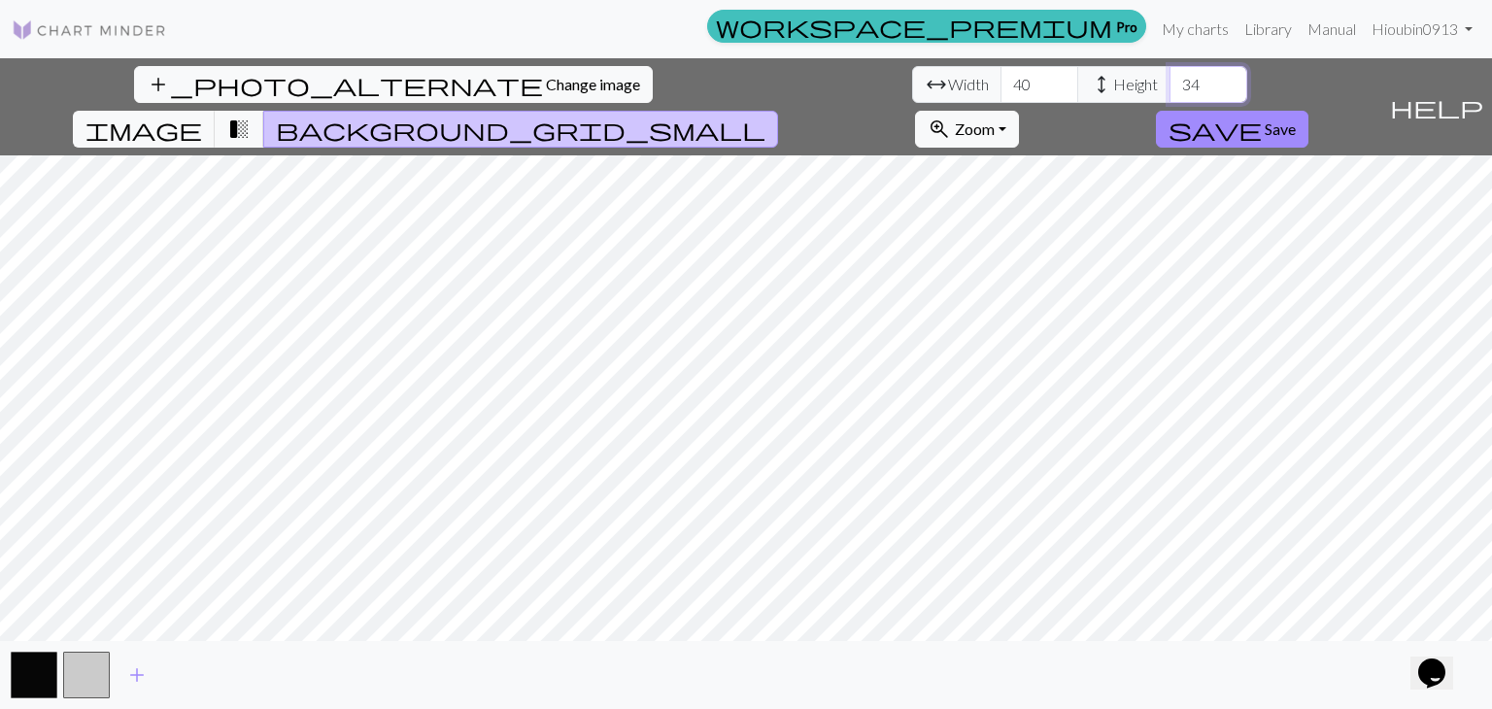
click at [1170, 89] on input "34" at bounding box center [1209, 84] width 78 height 37
click at [1170, 89] on input "33" at bounding box center [1209, 84] width 78 height 37
click at [1170, 89] on input "32" at bounding box center [1209, 84] width 78 height 37
click at [1170, 89] on input "31" at bounding box center [1209, 84] width 78 height 37
type input "30"
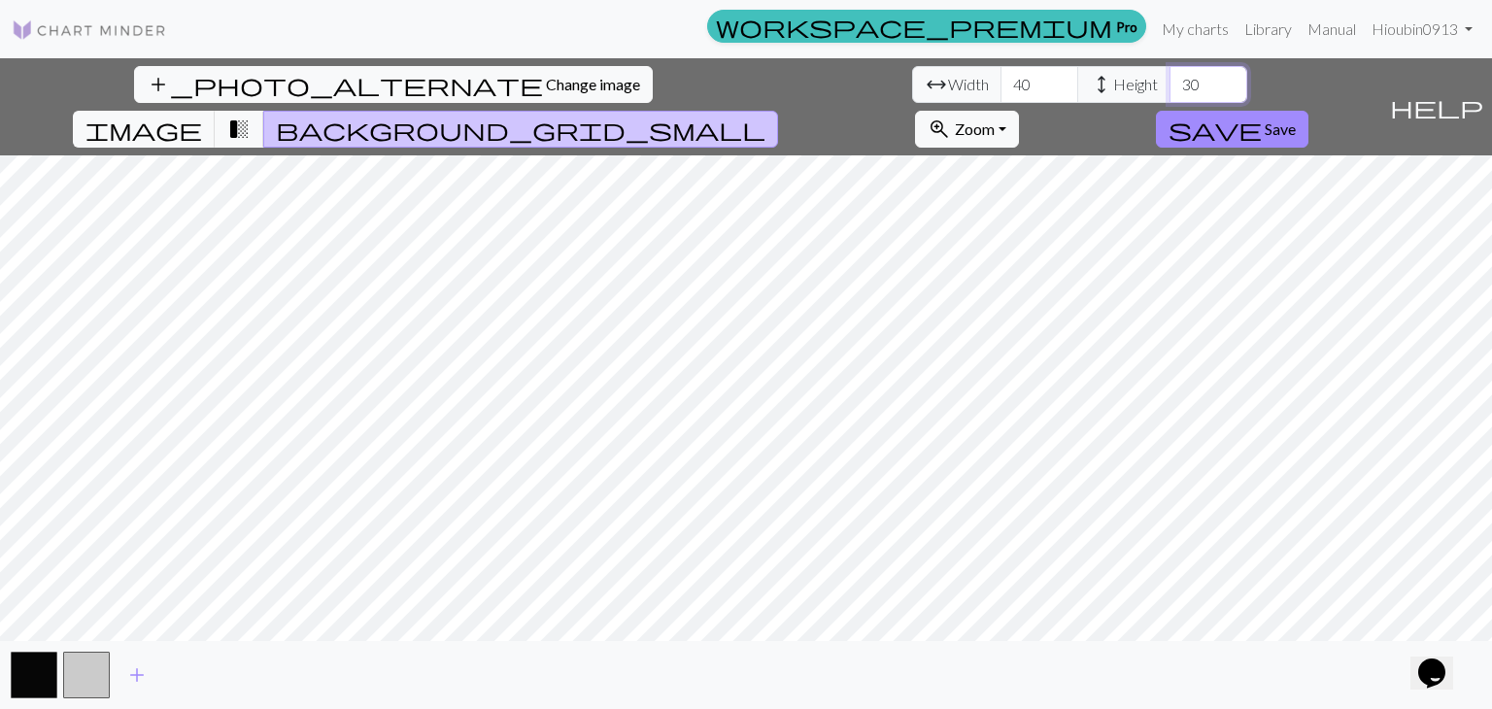
click at [1170, 89] on input "30" at bounding box center [1209, 84] width 78 height 37
click at [1001, 92] on input "39" at bounding box center [1040, 84] width 78 height 37
click at [1001, 92] on input "38" at bounding box center [1040, 84] width 78 height 37
click at [1001, 92] on input "37" at bounding box center [1040, 84] width 78 height 37
click at [1001, 92] on input "36" at bounding box center [1040, 84] width 78 height 37
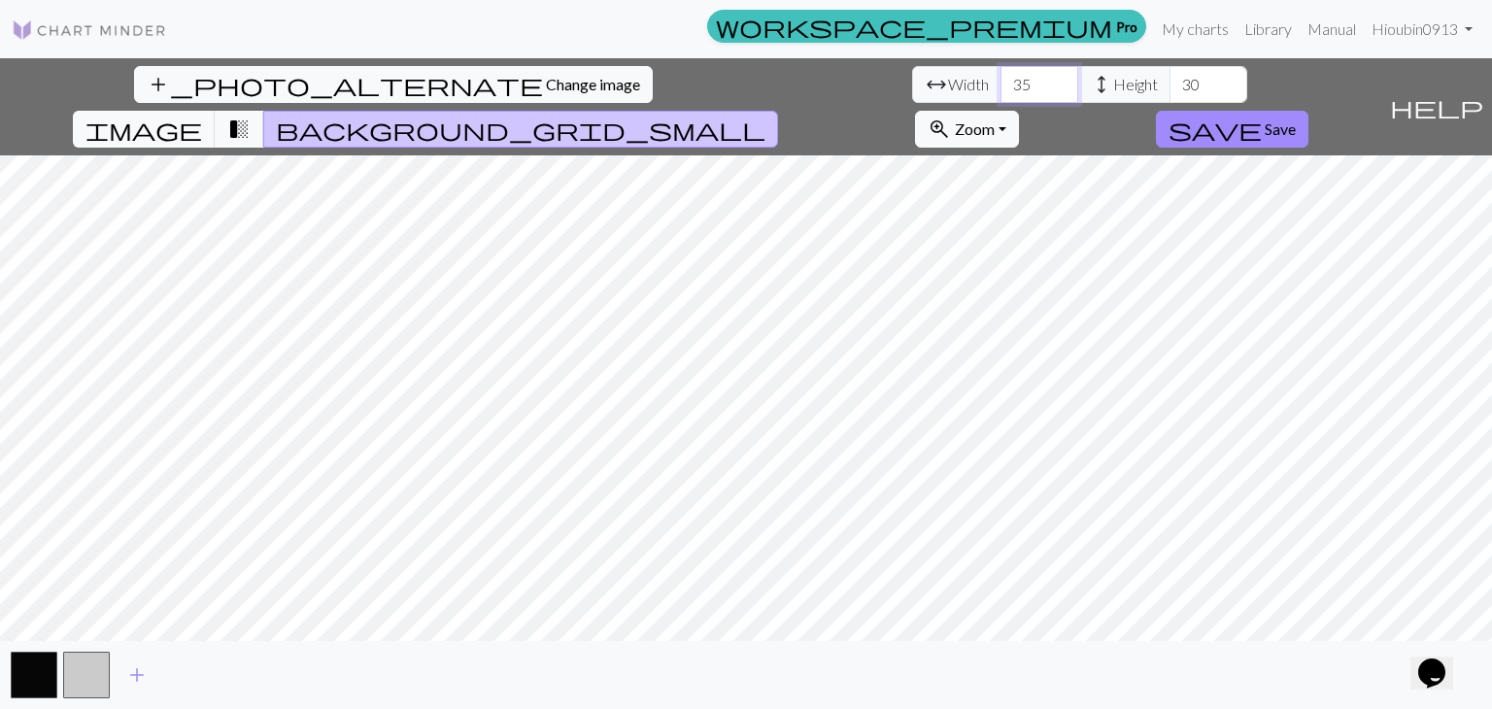
click at [1001, 92] on input "35" at bounding box center [1040, 84] width 78 height 37
click at [1001, 92] on input "34" at bounding box center [1040, 84] width 78 height 37
click at [1001, 92] on input "33" at bounding box center [1040, 84] width 78 height 37
click at [1001, 92] on input "32" at bounding box center [1040, 84] width 78 height 37
click at [1001, 92] on input "31" at bounding box center [1040, 84] width 78 height 37
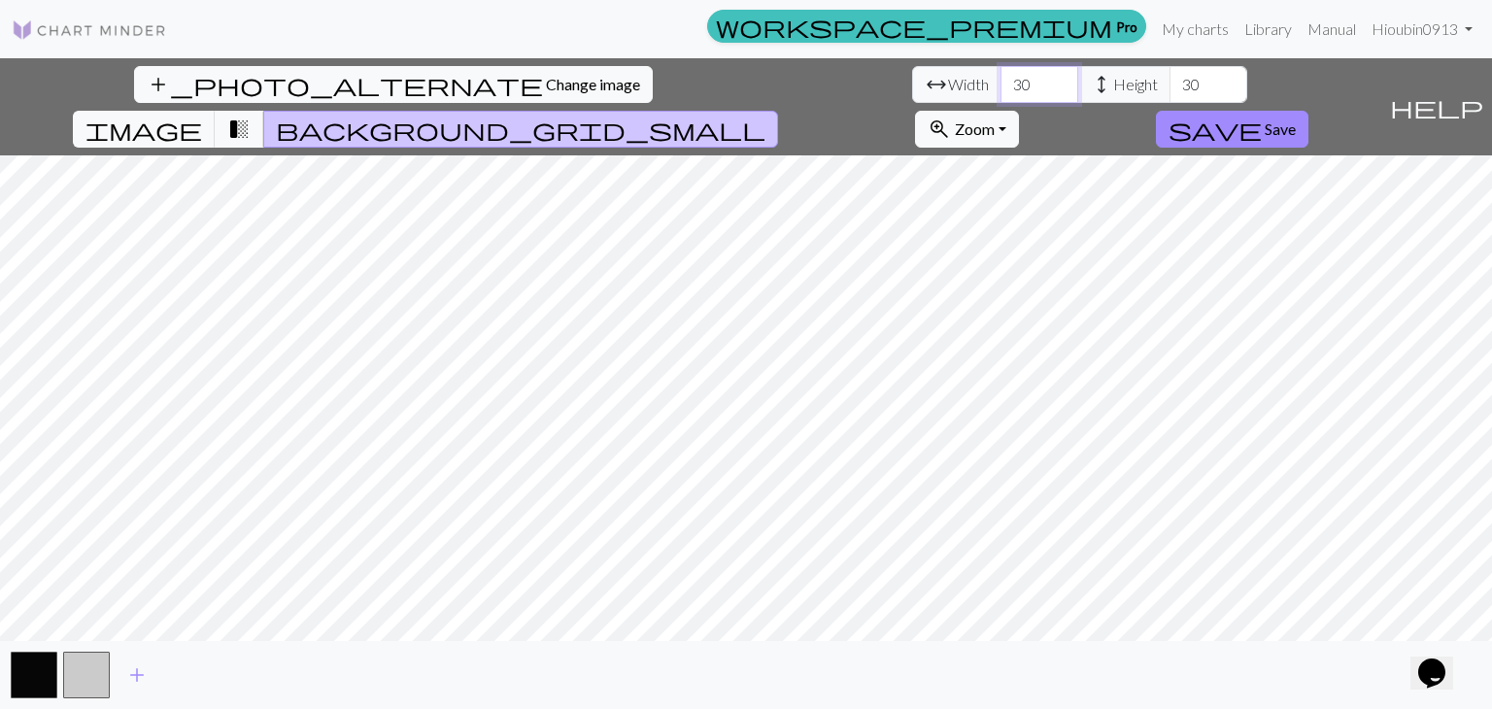
click at [1001, 92] on input "30" at bounding box center [1040, 84] width 78 height 37
click at [1001, 92] on input "29" at bounding box center [1040, 84] width 78 height 37
click at [1001, 92] on input "28" at bounding box center [1040, 84] width 78 height 37
click at [1001, 92] on input "27" at bounding box center [1040, 84] width 78 height 37
click at [1001, 82] on input "28" at bounding box center [1040, 84] width 78 height 37
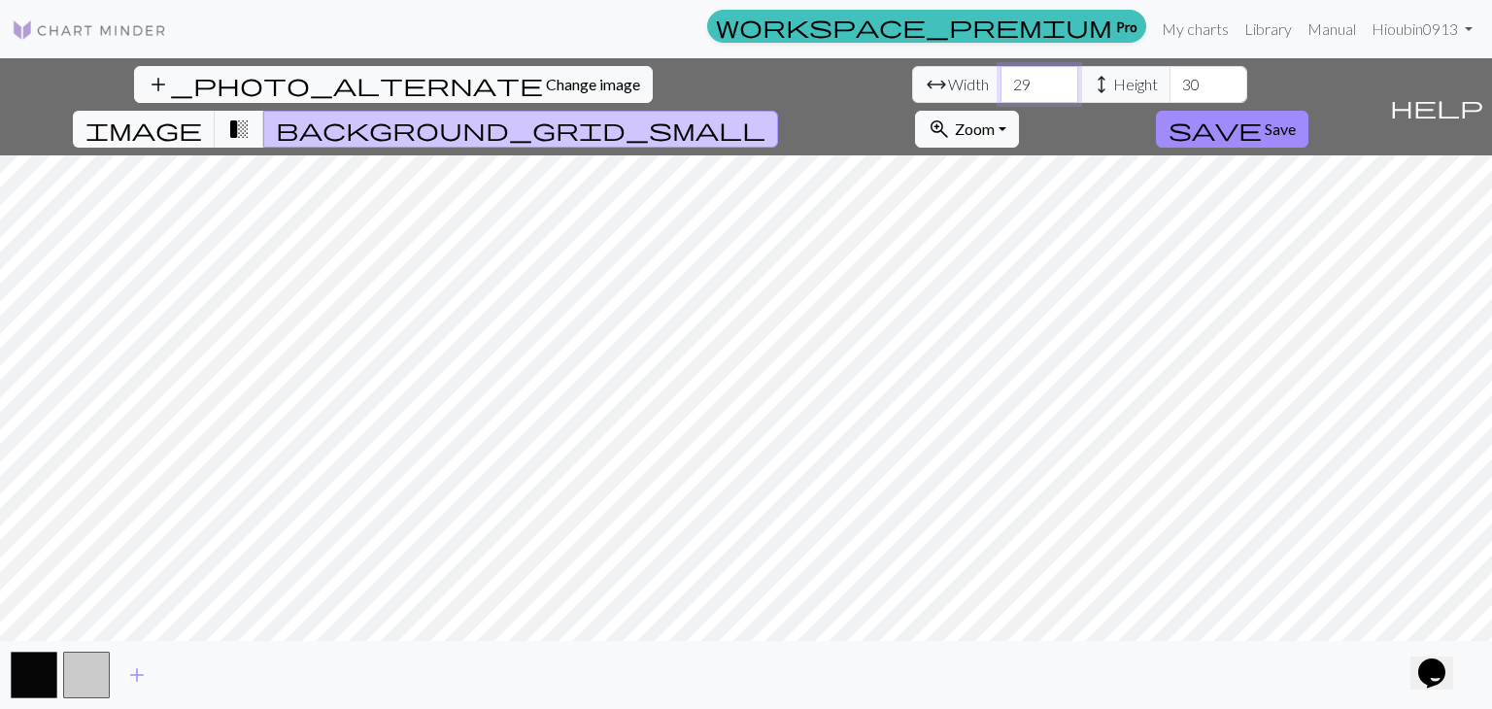
click at [1001, 82] on input "29" at bounding box center [1040, 84] width 78 height 37
click at [1001, 82] on input "30" at bounding box center [1040, 84] width 78 height 37
click at [1001, 77] on input "31" at bounding box center [1040, 84] width 78 height 37
click at [1001, 77] on input "32" at bounding box center [1040, 84] width 78 height 37
click at [1001, 77] on input "33" at bounding box center [1040, 84] width 78 height 37
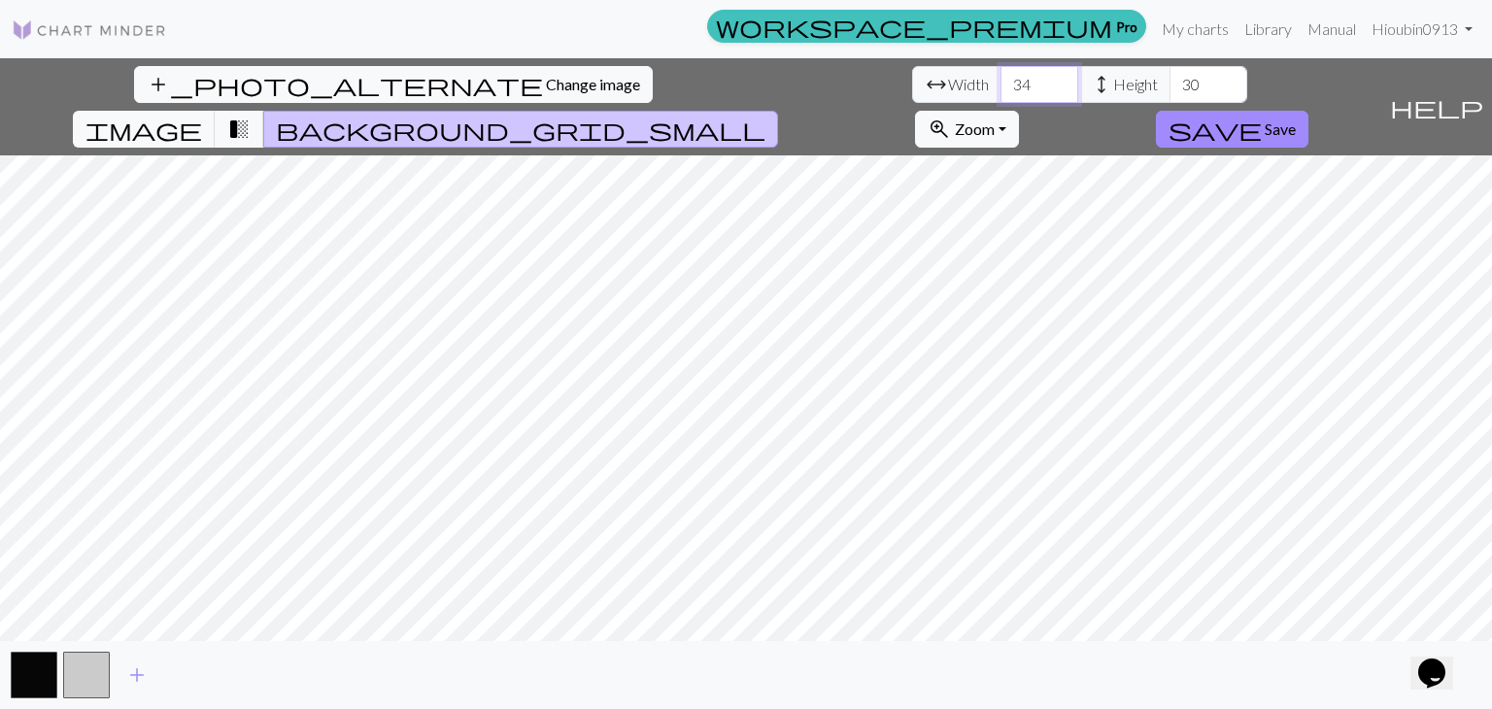
click at [1001, 77] on input "34" at bounding box center [1040, 84] width 78 height 37
click at [1001, 77] on input "35" at bounding box center [1040, 84] width 78 height 37
click at [1001, 77] on input "36" at bounding box center [1040, 84] width 78 height 37
click at [1001, 77] on input "37" at bounding box center [1040, 84] width 78 height 37
click at [1001, 77] on input "38" at bounding box center [1040, 84] width 78 height 37
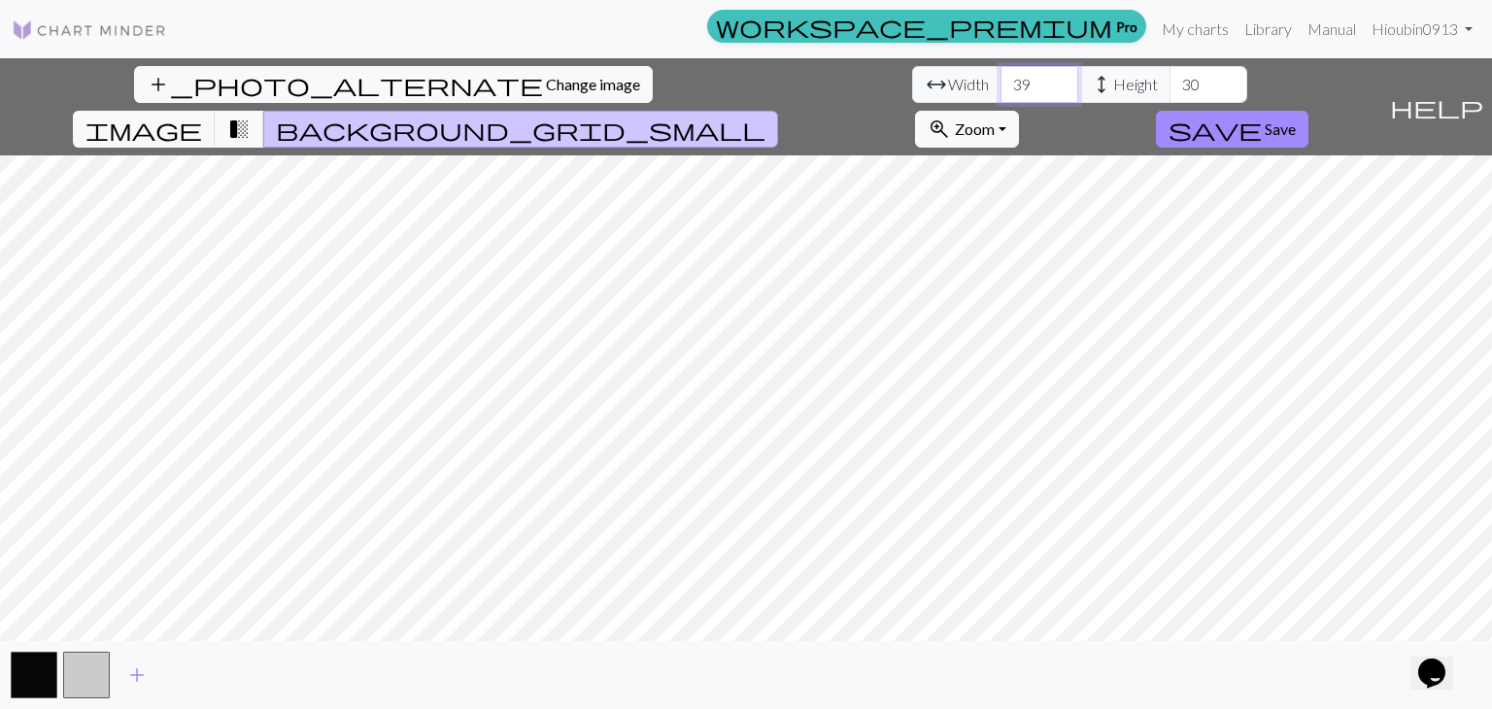
click at [1001, 77] on input "39" at bounding box center [1040, 84] width 78 height 37
type input "40"
click at [1001, 77] on input "40" at bounding box center [1040, 84] width 78 height 37
click at [1170, 89] on input "29" at bounding box center [1209, 84] width 78 height 37
click at [1170, 89] on input "28" at bounding box center [1209, 84] width 78 height 37
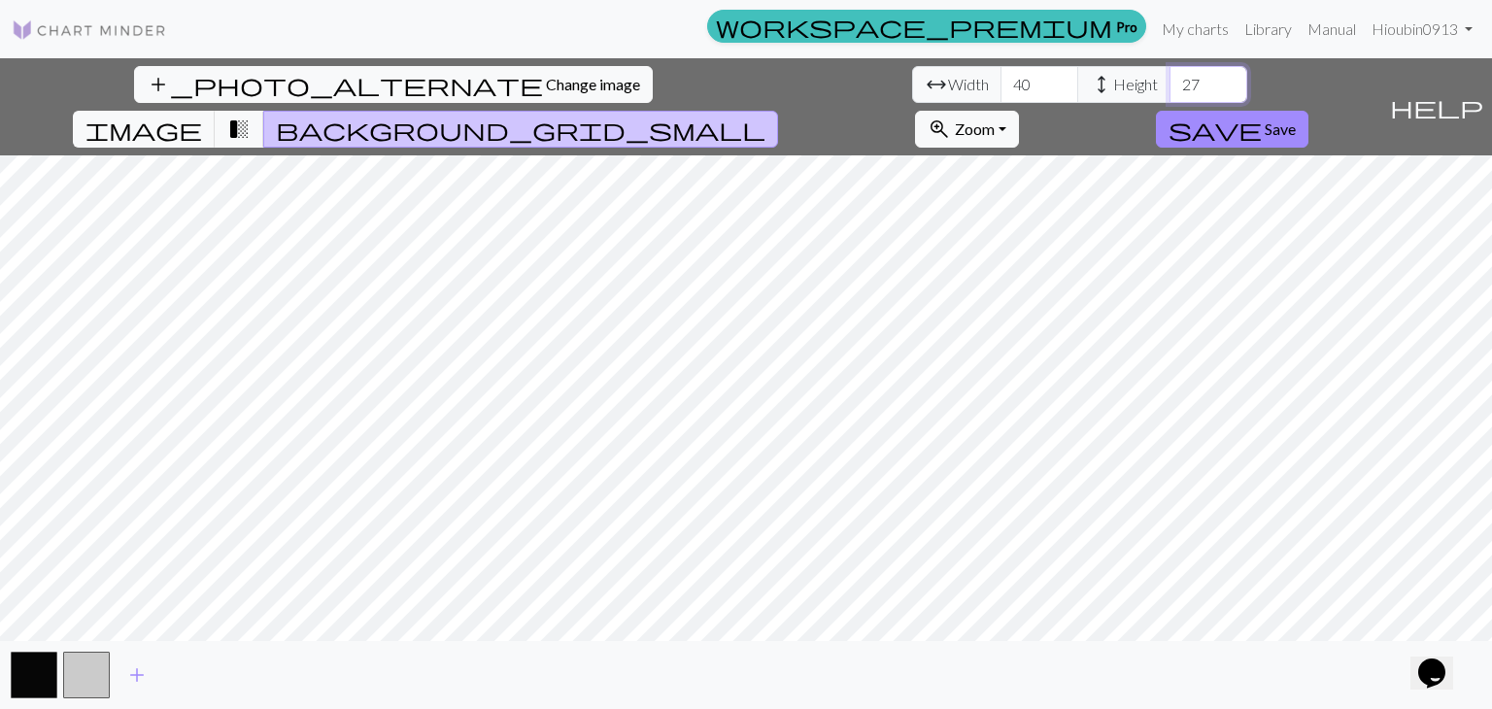
click at [1170, 89] on input "27" at bounding box center [1209, 84] width 78 height 37
click at [1170, 89] on input "26" at bounding box center [1209, 84] width 78 height 37
click at [1170, 89] on input "25" at bounding box center [1209, 84] width 78 height 37
click at [1170, 89] on input "24" at bounding box center [1209, 84] width 78 height 37
type input "25"
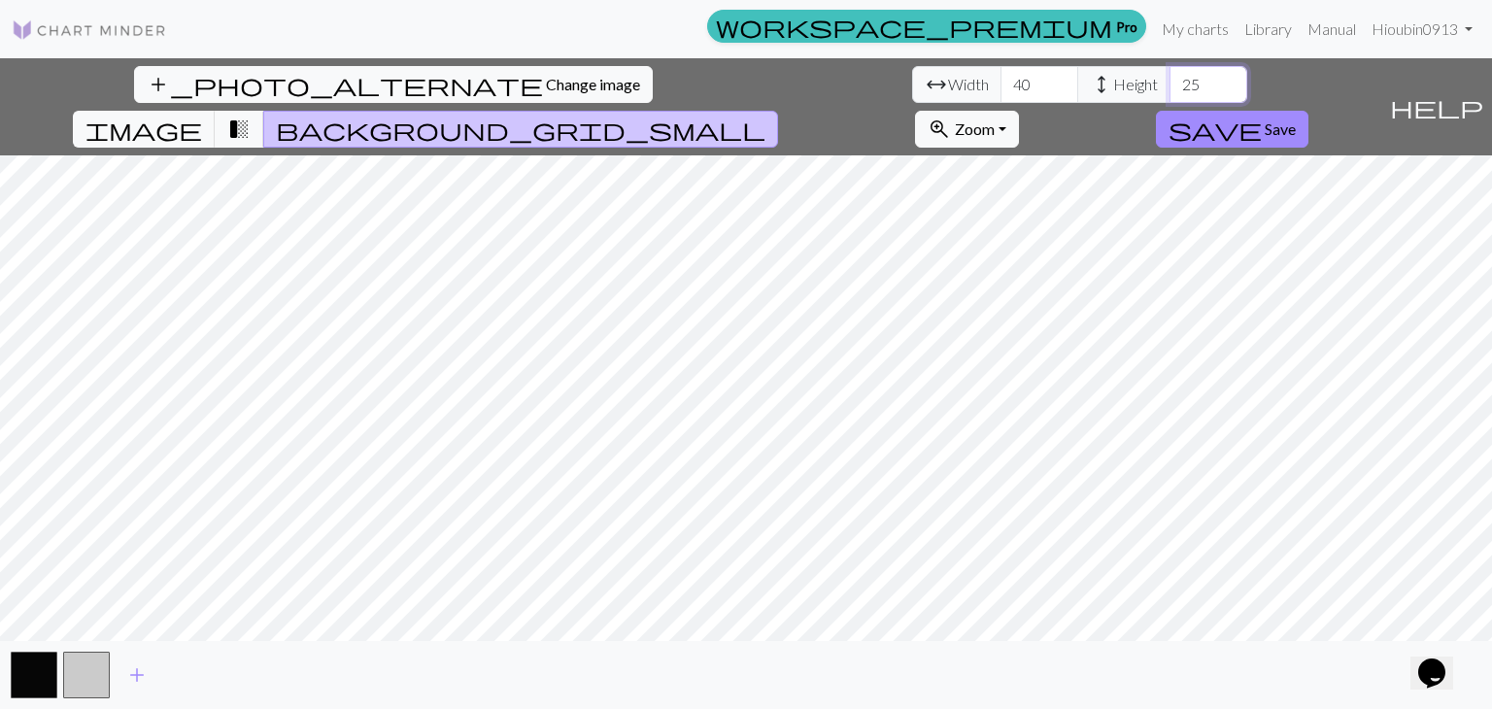
click at [1170, 79] on input "25" at bounding box center [1209, 84] width 78 height 37
click at [149, 683] on button "add" at bounding box center [137, 675] width 49 height 37
click at [149, 683] on button "button" at bounding box center [139, 675] width 47 height 47
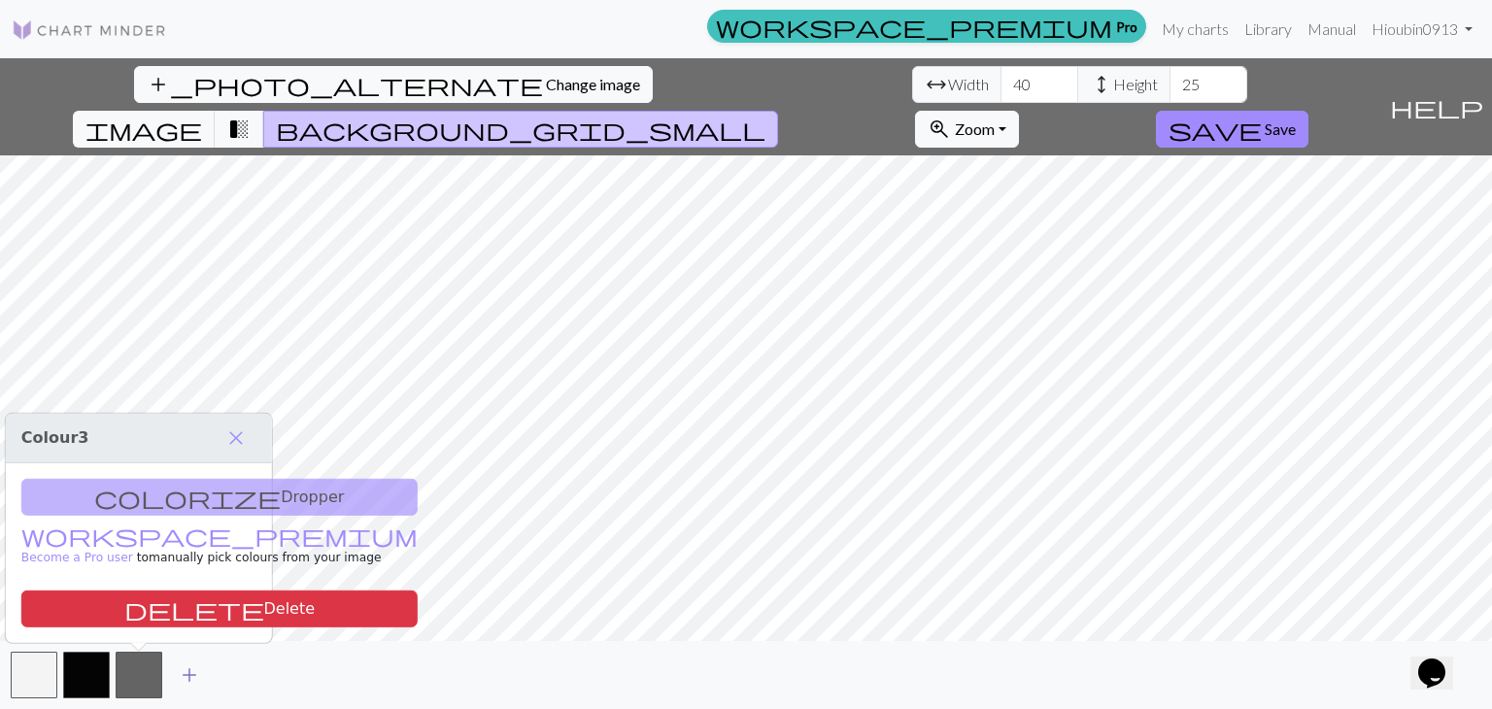
click at [183, 678] on span "add" at bounding box center [189, 675] width 23 height 27
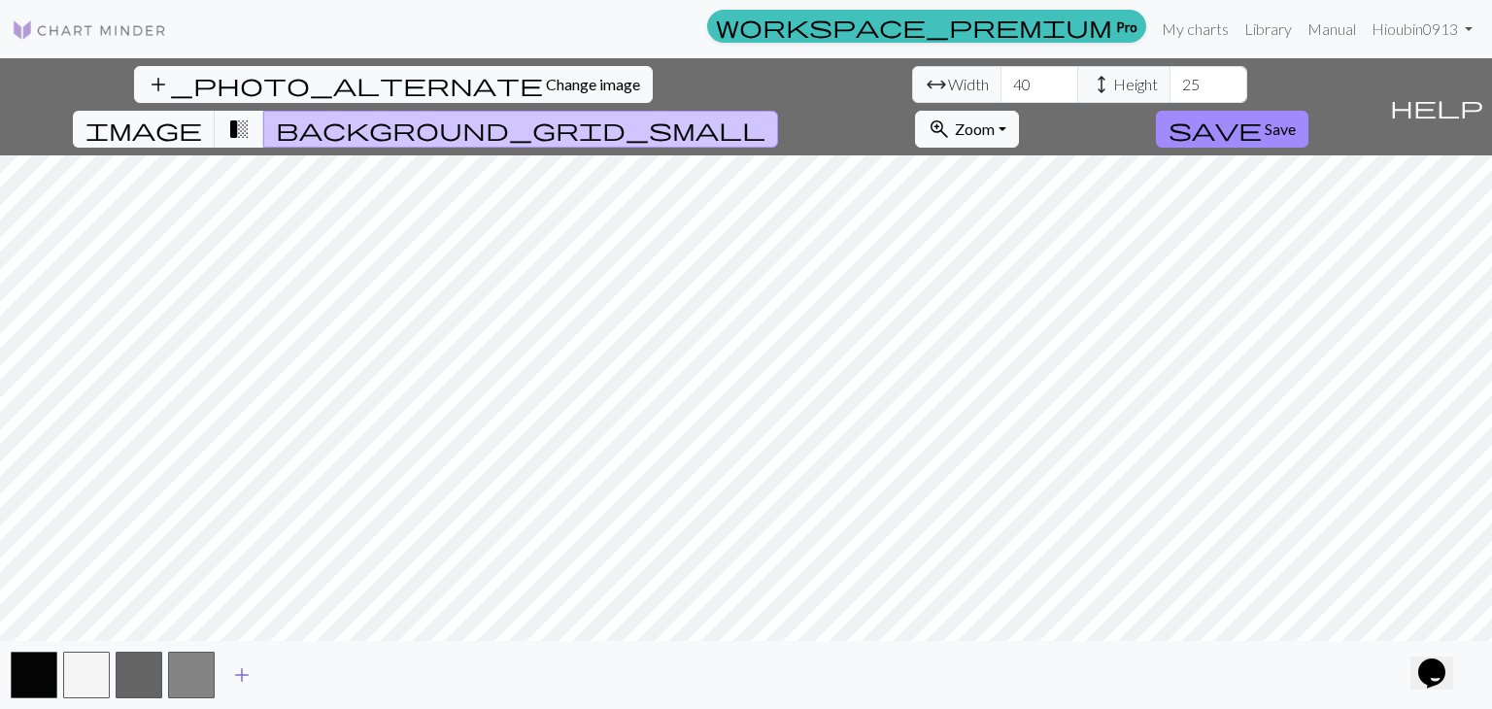
click at [250, 676] on span "add" at bounding box center [241, 675] width 23 height 27
click at [152, 674] on button "button" at bounding box center [139, 675] width 47 height 47
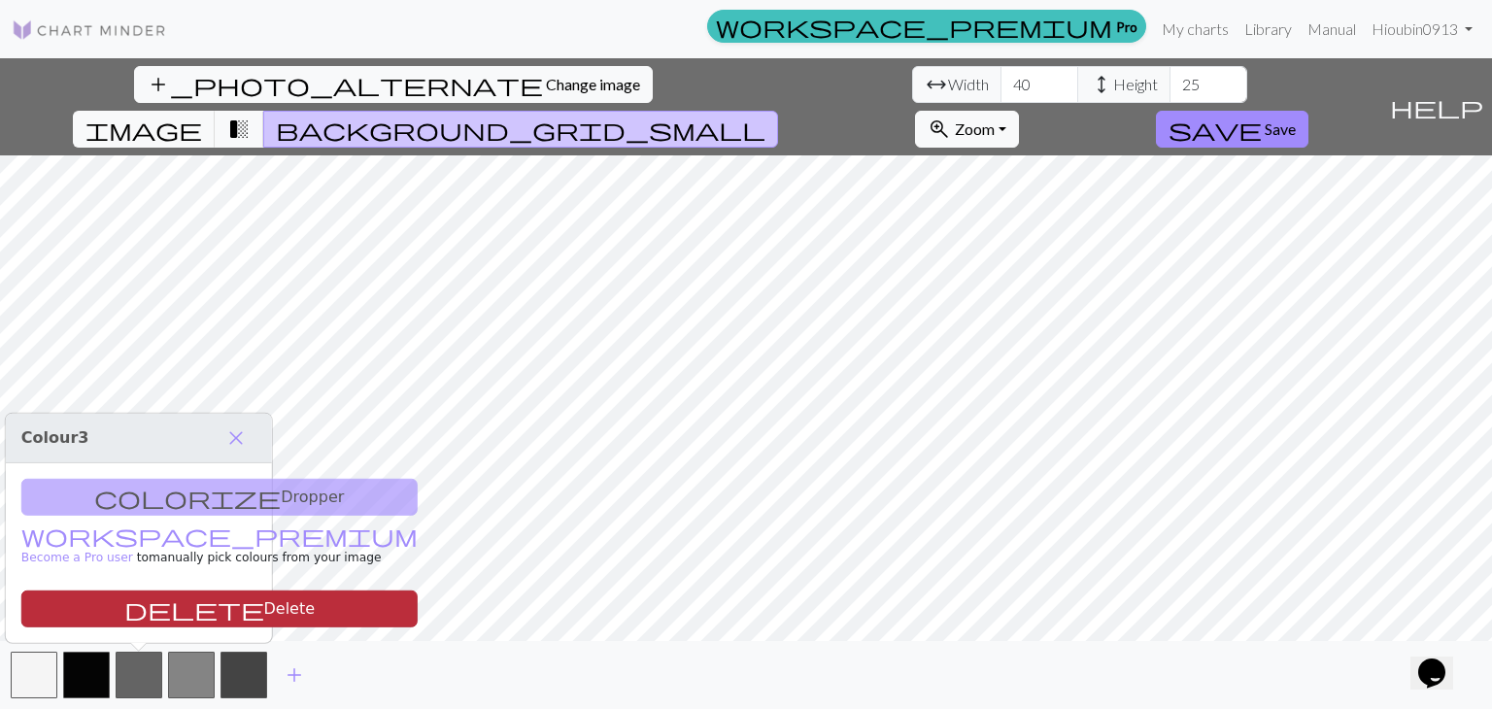
click at [222, 611] on button "delete Delete" at bounding box center [219, 609] width 396 height 37
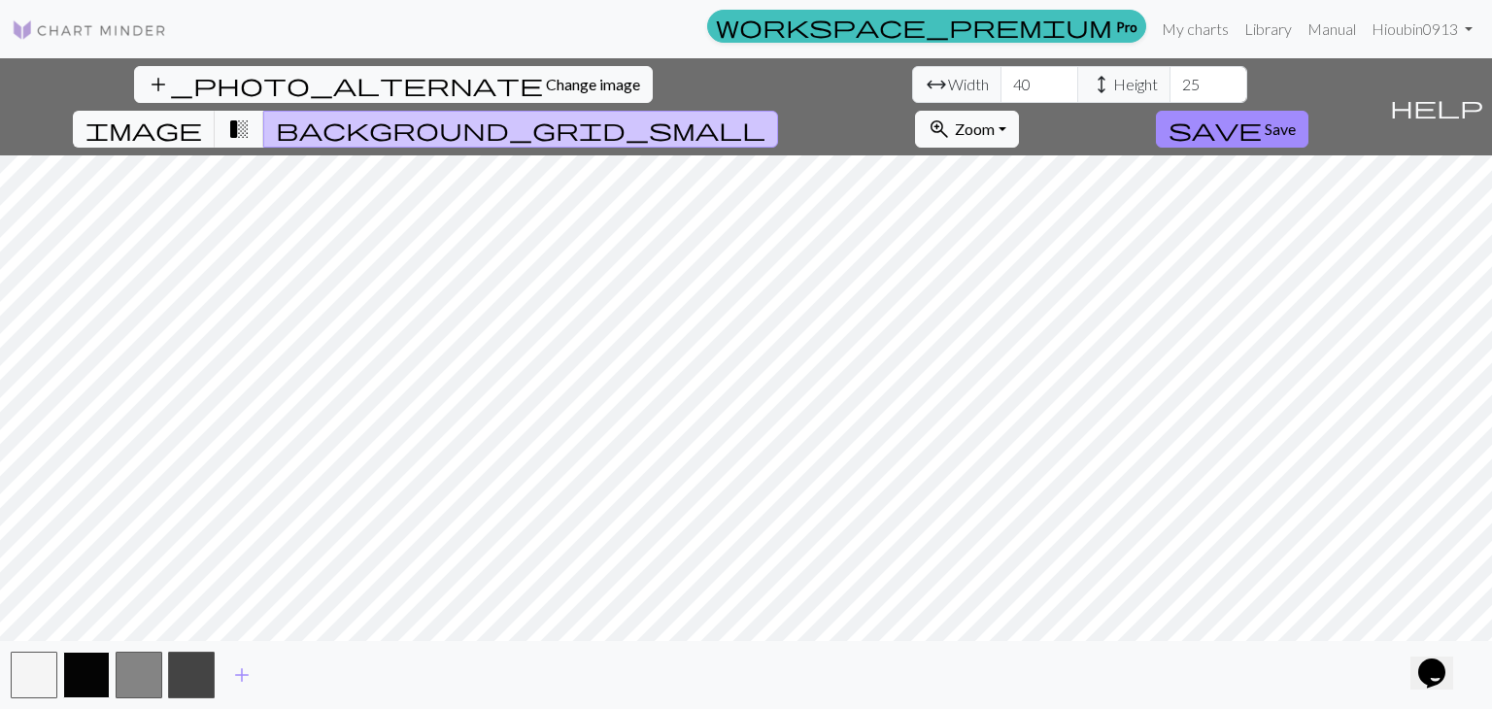
click at [92, 687] on button "button" at bounding box center [86, 675] width 47 height 47
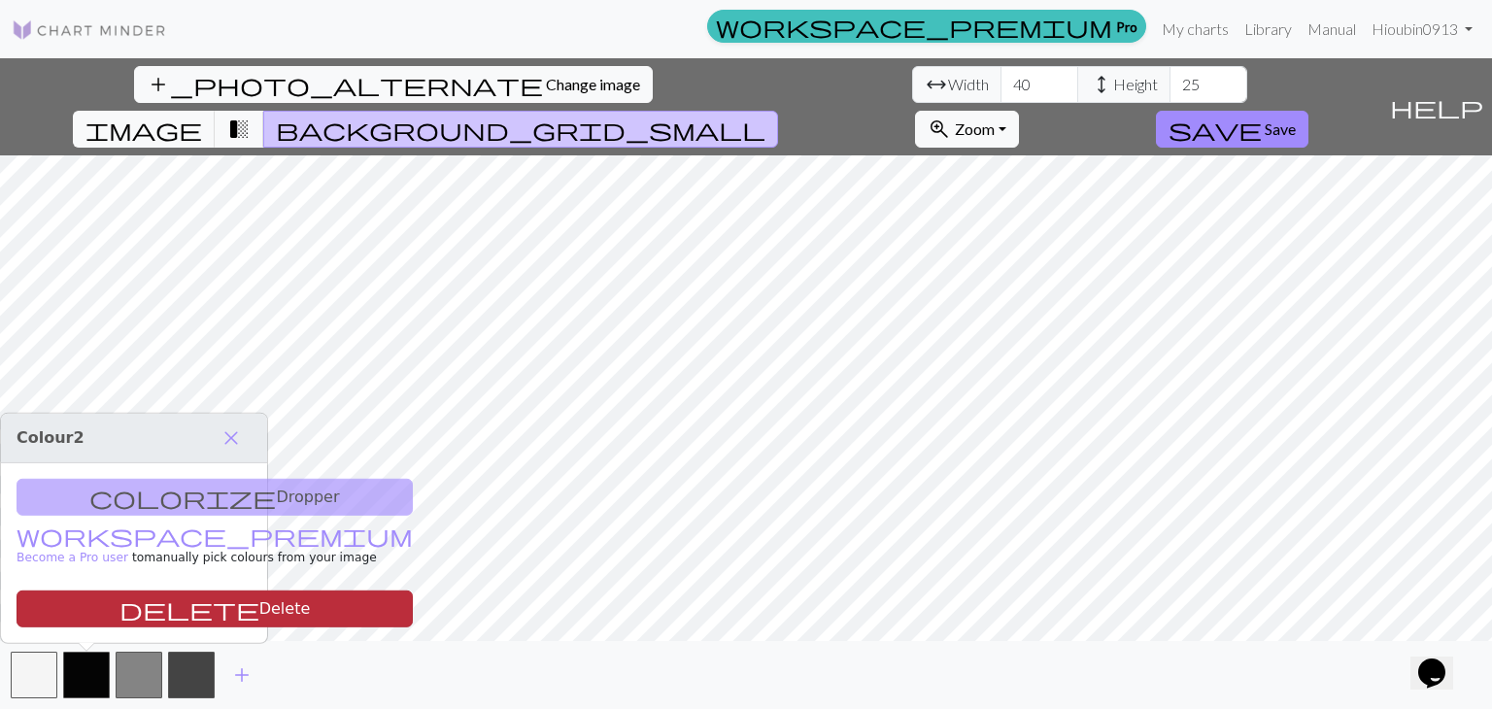
click at [152, 619] on button "delete Delete" at bounding box center [215, 609] width 396 height 37
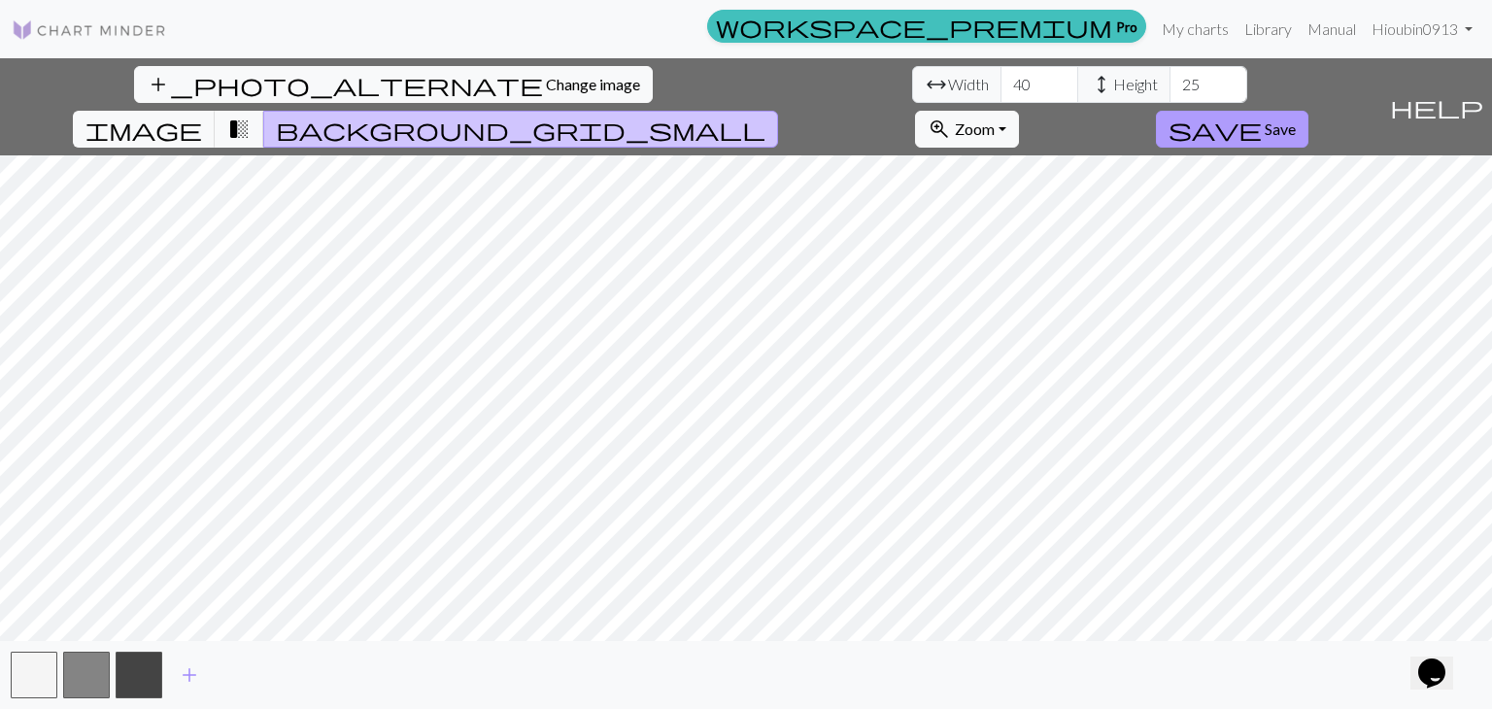
click at [1296, 120] on span "Save" at bounding box center [1280, 129] width 31 height 18
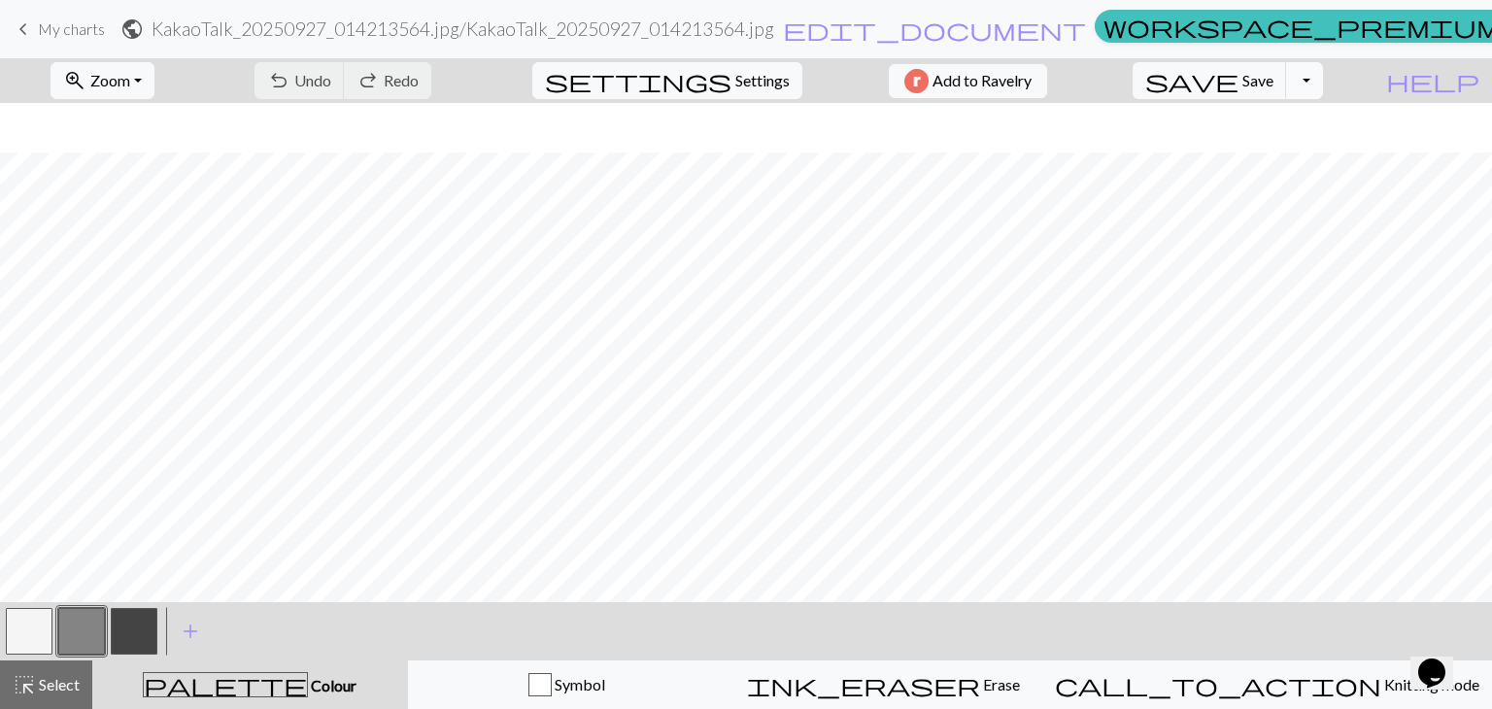
scroll to position [88, 0]
click at [193, 629] on span "add" at bounding box center [190, 631] width 23 height 27
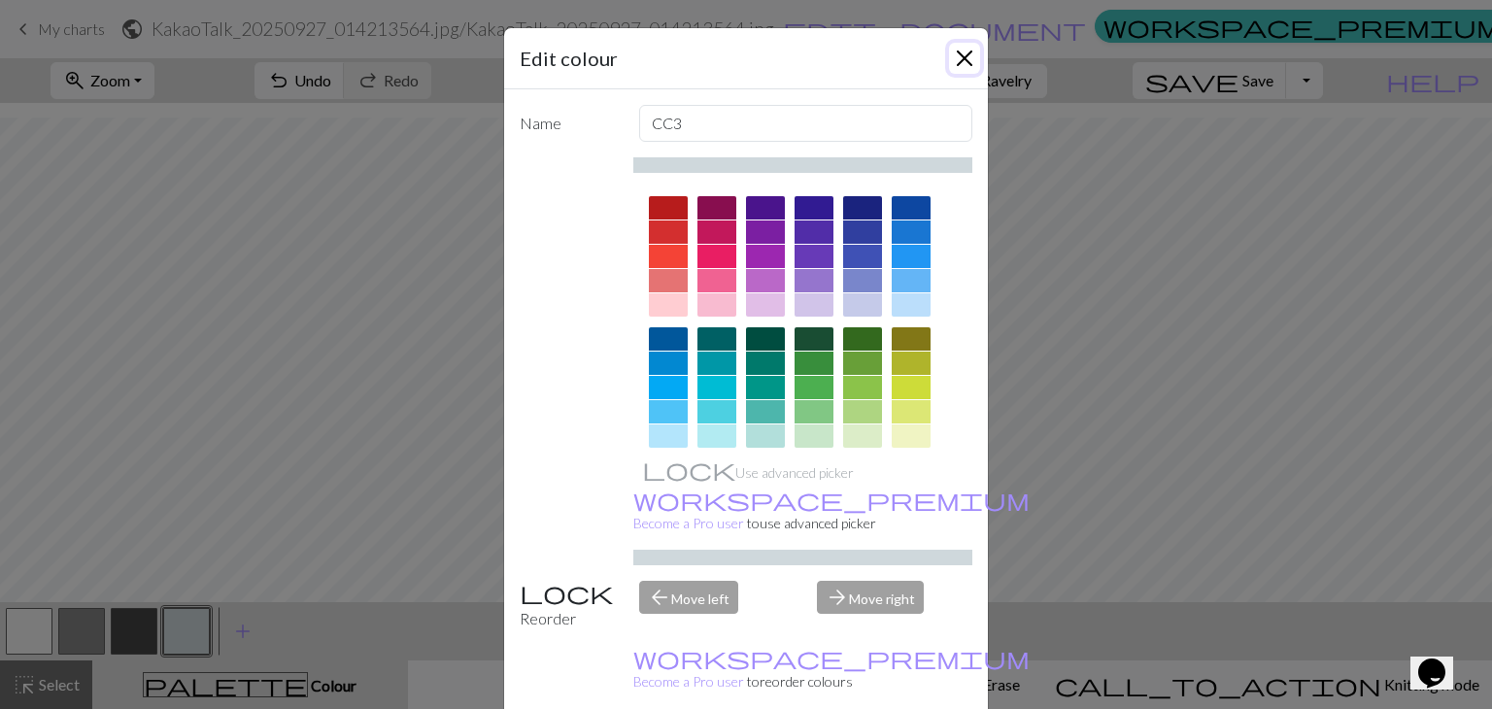
click at [949, 65] on button "Close" at bounding box center [964, 58] width 31 height 31
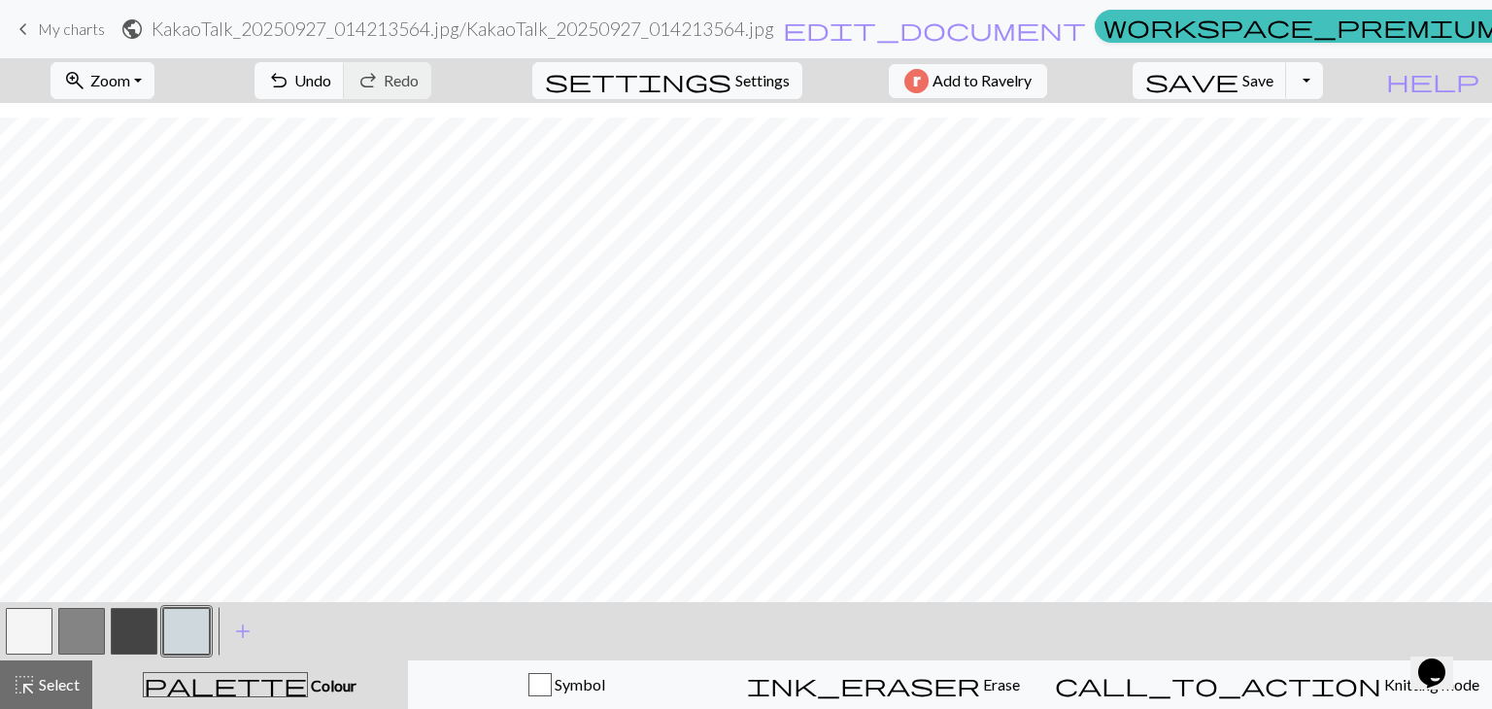
click at [130, 626] on button "button" at bounding box center [134, 631] width 47 height 47
click at [37, 639] on button "button" at bounding box center [29, 631] width 47 height 47
click at [85, 623] on button "button" at bounding box center [81, 631] width 47 height 47
click at [117, 633] on button "button" at bounding box center [134, 631] width 47 height 47
drag, startPoint x: 28, startPoint y: 633, endPoint x: 50, endPoint y: 598, distance: 41.0
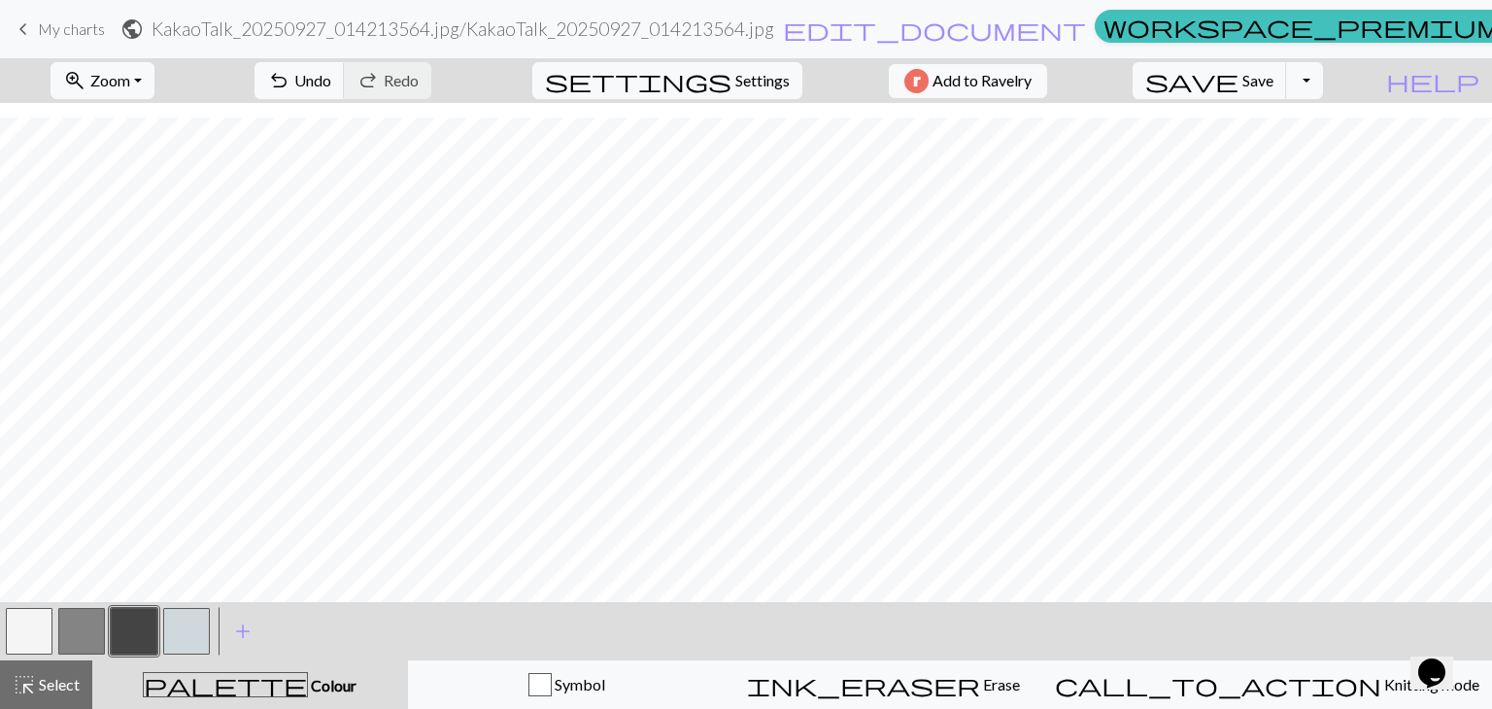
click at [28, 632] on button "button" at bounding box center [29, 631] width 47 height 47
click at [331, 85] on span "Undo" at bounding box center [312, 80] width 37 height 18
click at [113, 633] on button "button" at bounding box center [134, 631] width 47 height 47
click at [26, 637] on button "button" at bounding box center [29, 631] width 47 height 47
click at [128, 633] on button "button" at bounding box center [134, 631] width 47 height 47
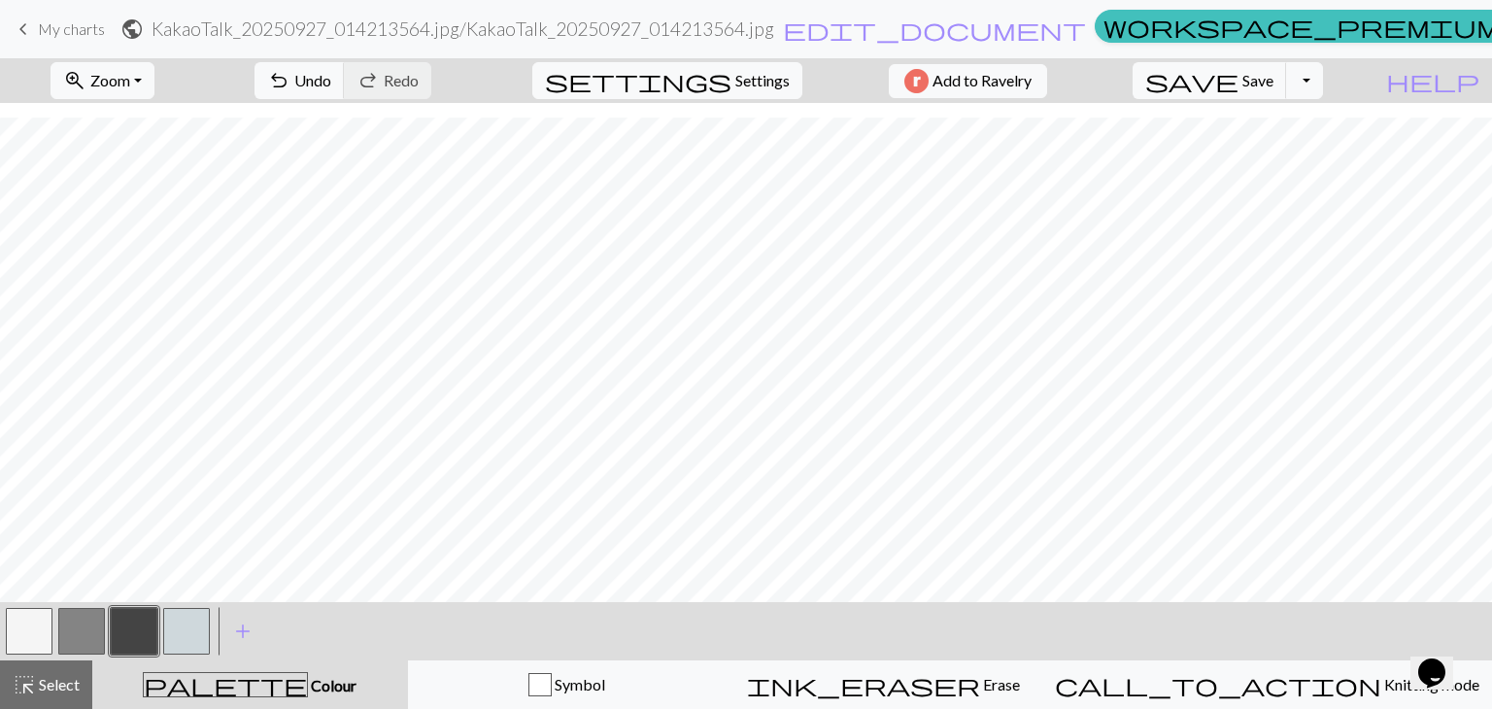
click at [31, 619] on button "button" at bounding box center [29, 631] width 47 height 47
click at [140, 642] on button "button" at bounding box center [134, 631] width 47 height 47
click at [23, 626] on button "button" at bounding box center [29, 631] width 47 height 47
click at [331, 82] on span "Undo" at bounding box center [312, 80] width 37 height 18
click at [139, 633] on button "button" at bounding box center [134, 631] width 47 height 47
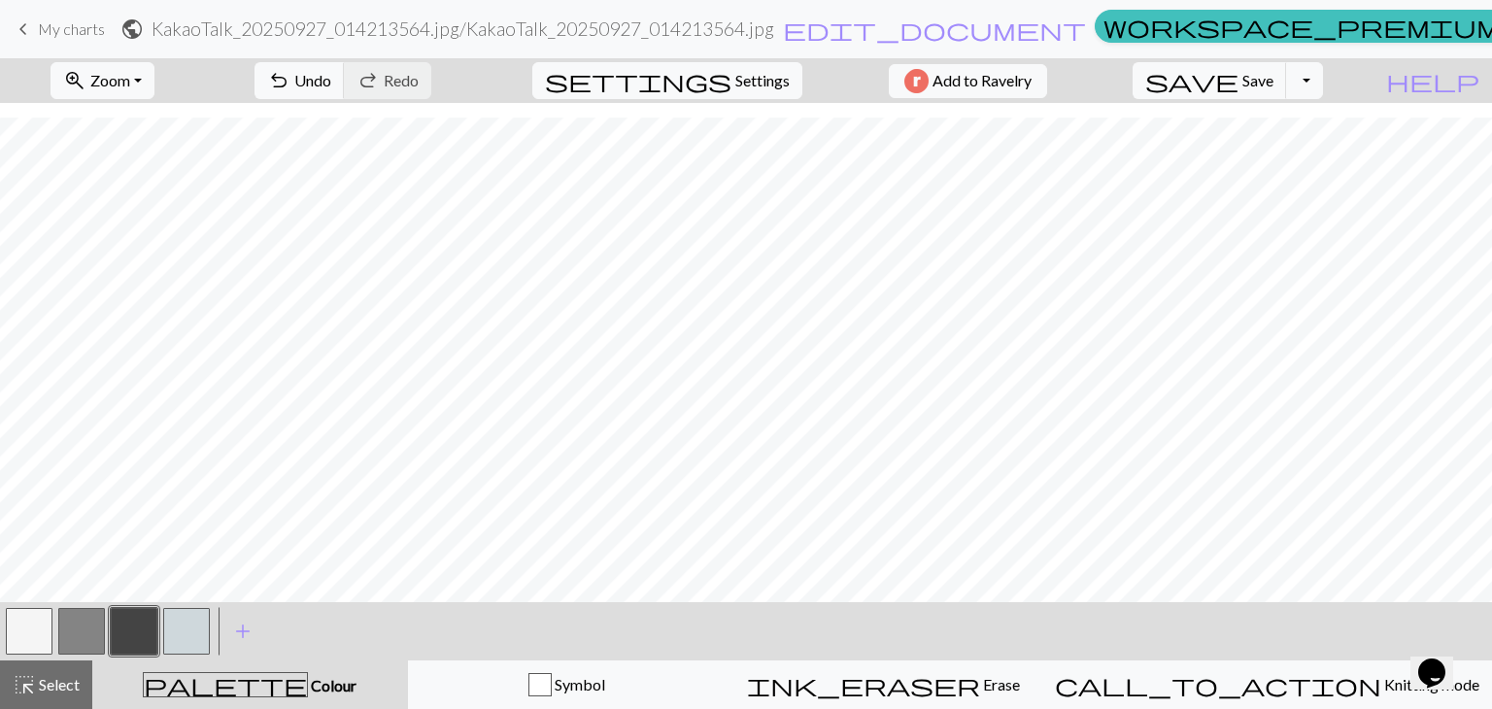
drag, startPoint x: 31, startPoint y: 628, endPoint x: 75, endPoint y: 604, distance: 49.6
click at [34, 627] on button "button" at bounding box center [29, 631] width 47 height 47
drag, startPoint x: 155, startPoint y: 629, endPoint x: 166, endPoint y: 619, distance: 14.4
click at [156, 628] on button "button" at bounding box center [134, 631] width 47 height 47
click at [48, 624] on button "button" at bounding box center [29, 631] width 47 height 47
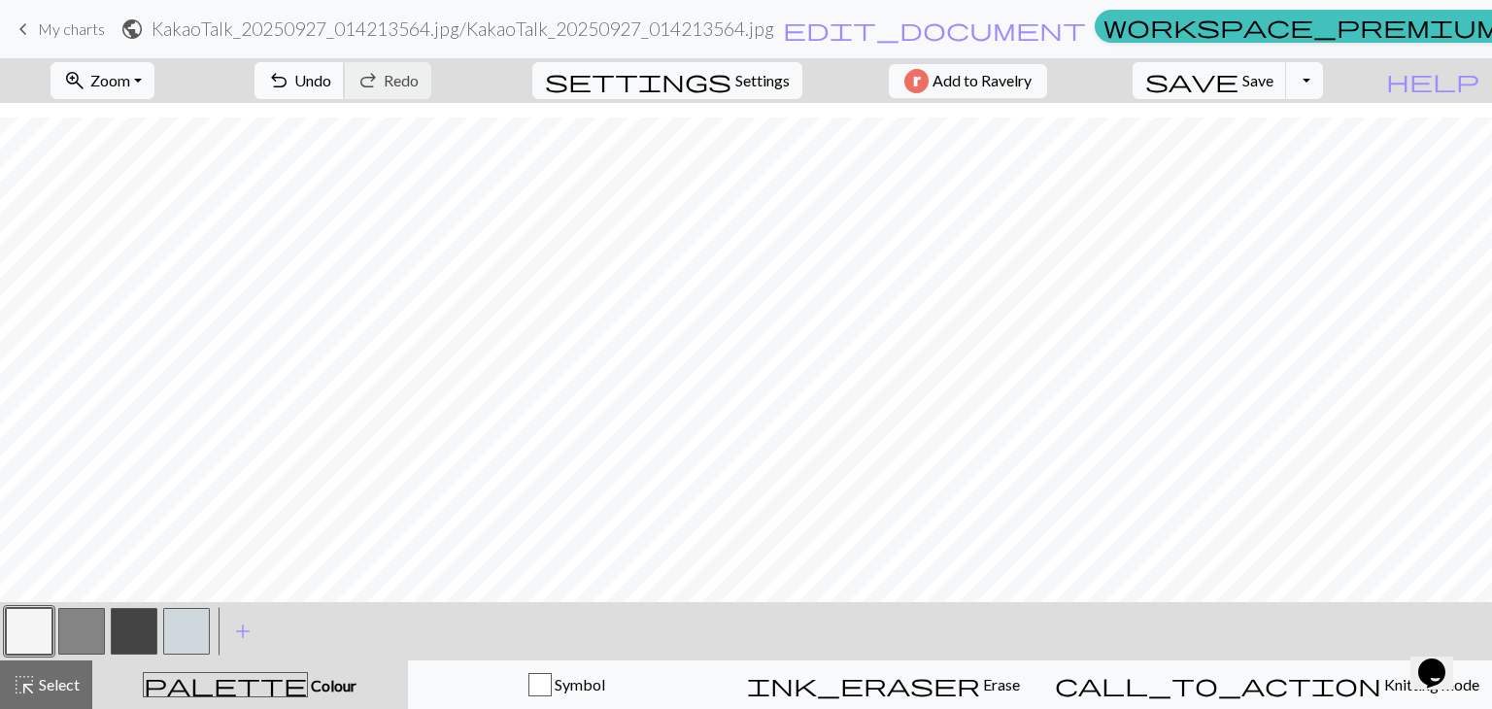
click at [345, 84] on button "undo Undo Undo" at bounding box center [300, 80] width 90 height 37
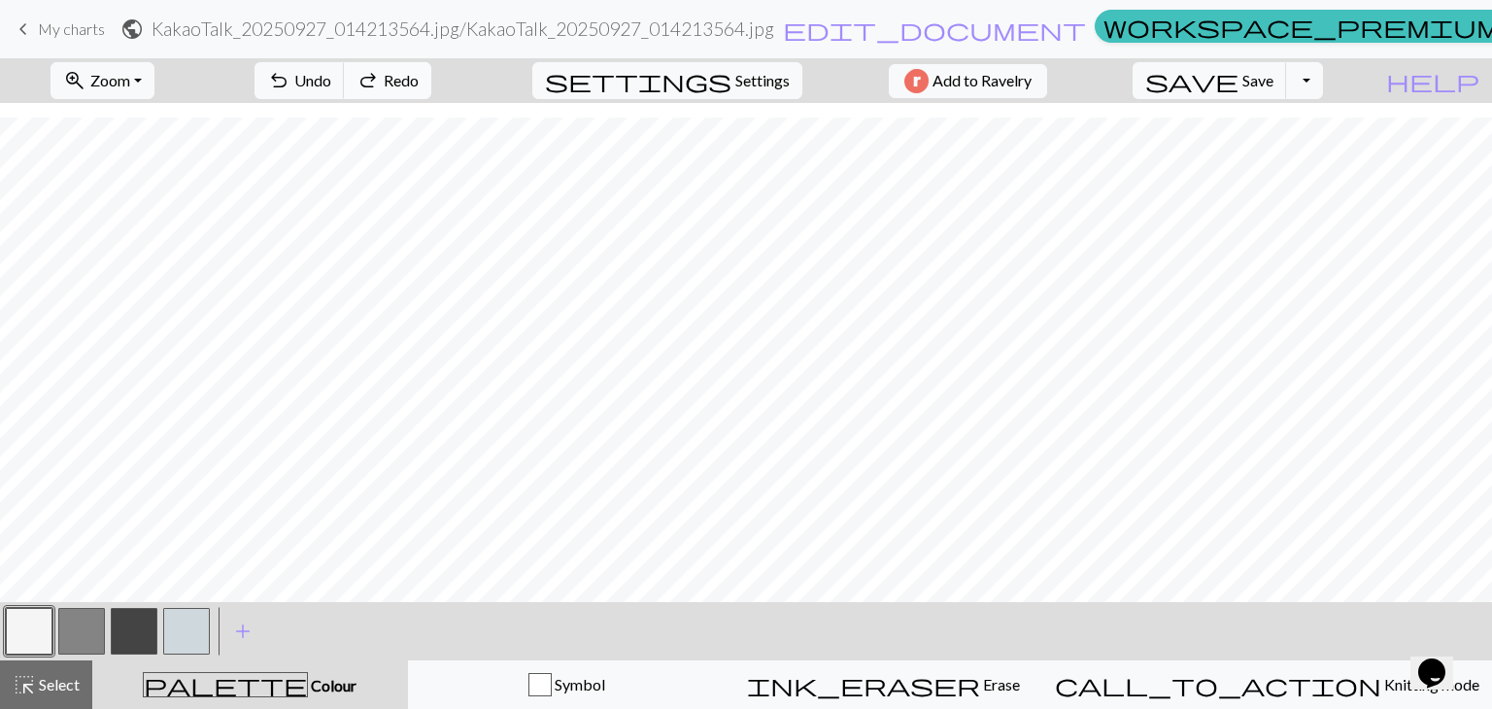
click at [419, 79] on span "Redo" at bounding box center [401, 80] width 35 height 18
drag, startPoint x: 128, startPoint y: 624, endPoint x: 148, endPoint y: 613, distance: 22.2
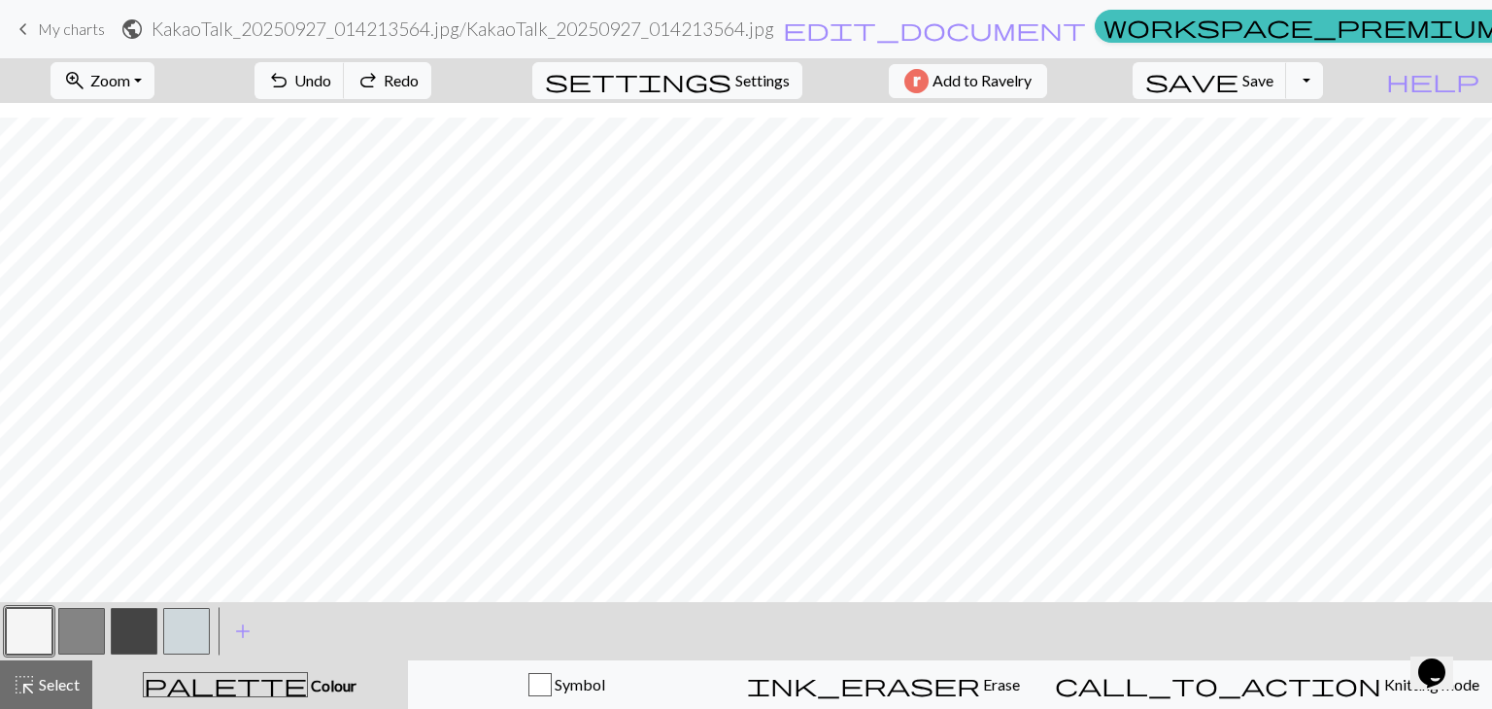
click at [133, 623] on button "button" at bounding box center [134, 631] width 47 height 47
click at [42, 634] on button "button" at bounding box center [29, 631] width 47 height 47
click at [125, 648] on button "button" at bounding box center [134, 631] width 47 height 47
click at [23, 633] on button "button" at bounding box center [29, 631] width 47 height 47
click at [123, 649] on button "button" at bounding box center [134, 631] width 47 height 47
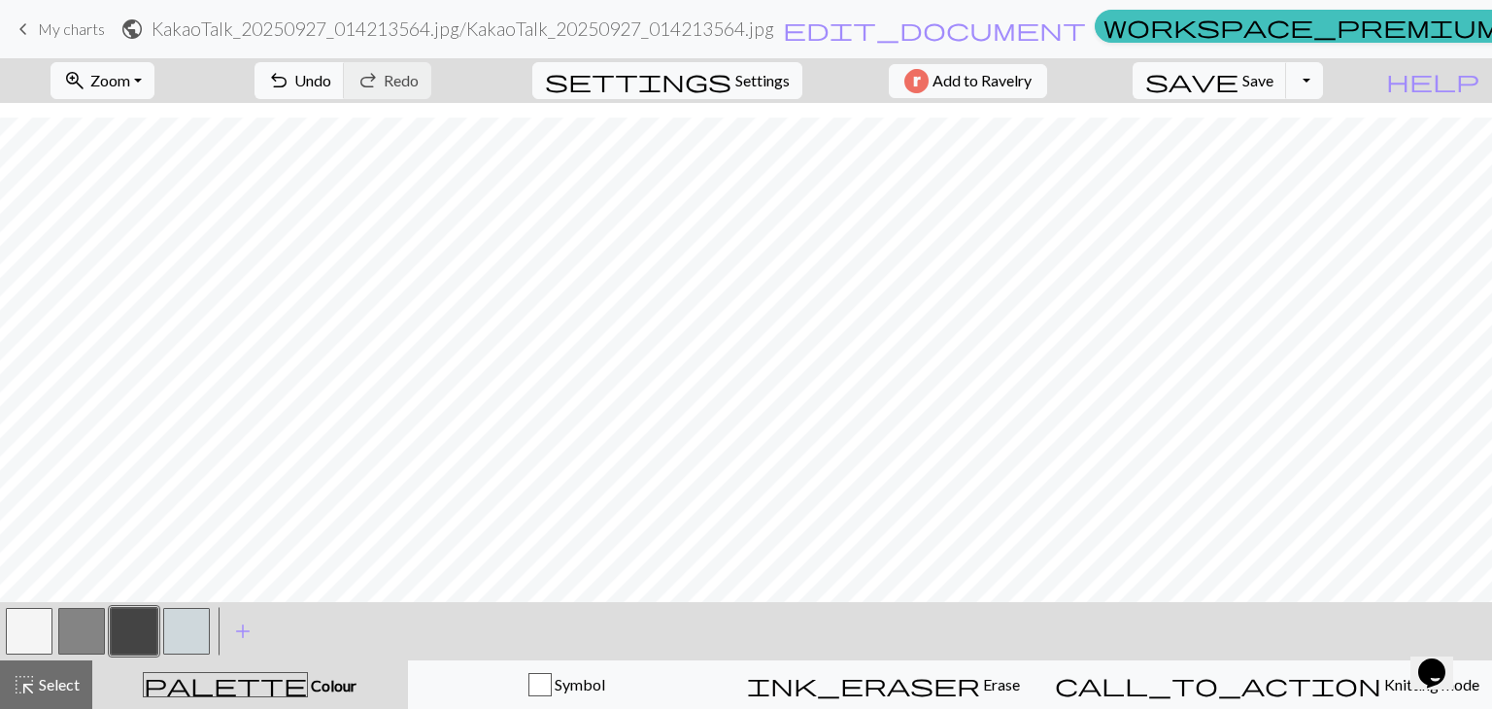
click at [36, 618] on button "button" at bounding box center [29, 631] width 47 height 47
click at [117, 641] on button "button" at bounding box center [134, 631] width 47 height 47
click at [30, 642] on button "button" at bounding box center [29, 631] width 47 height 47
click at [79, 635] on button "button" at bounding box center [81, 631] width 47 height 47
click at [144, 644] on button "button" at bounding box center [134, 631] width 47 height 47
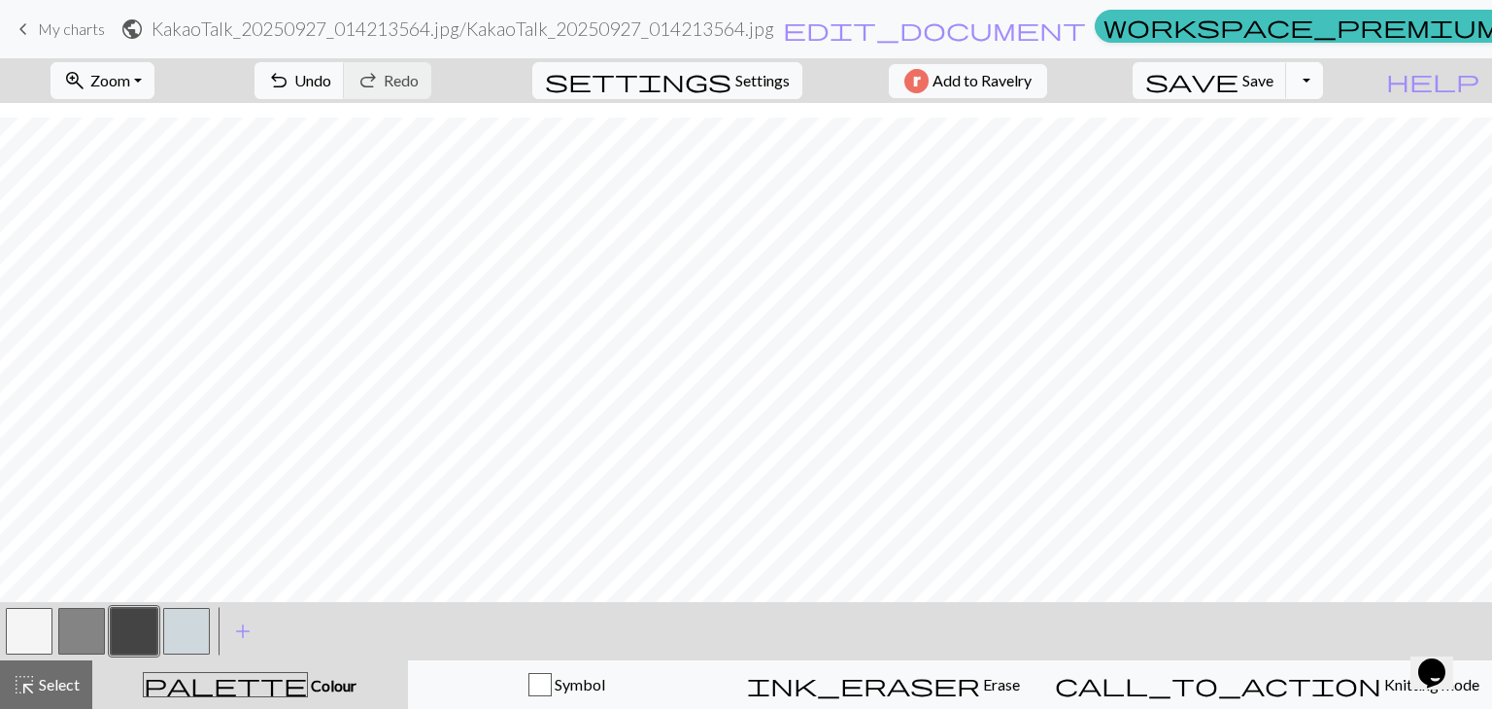
click at [1323, 79] on button "Toggle Dropdown" at bounding box center [1304, 80] width 37 height 37
click at [1280, 149] on button "save_alt Download" at bounding box center [1163, 154] width 321 height 31
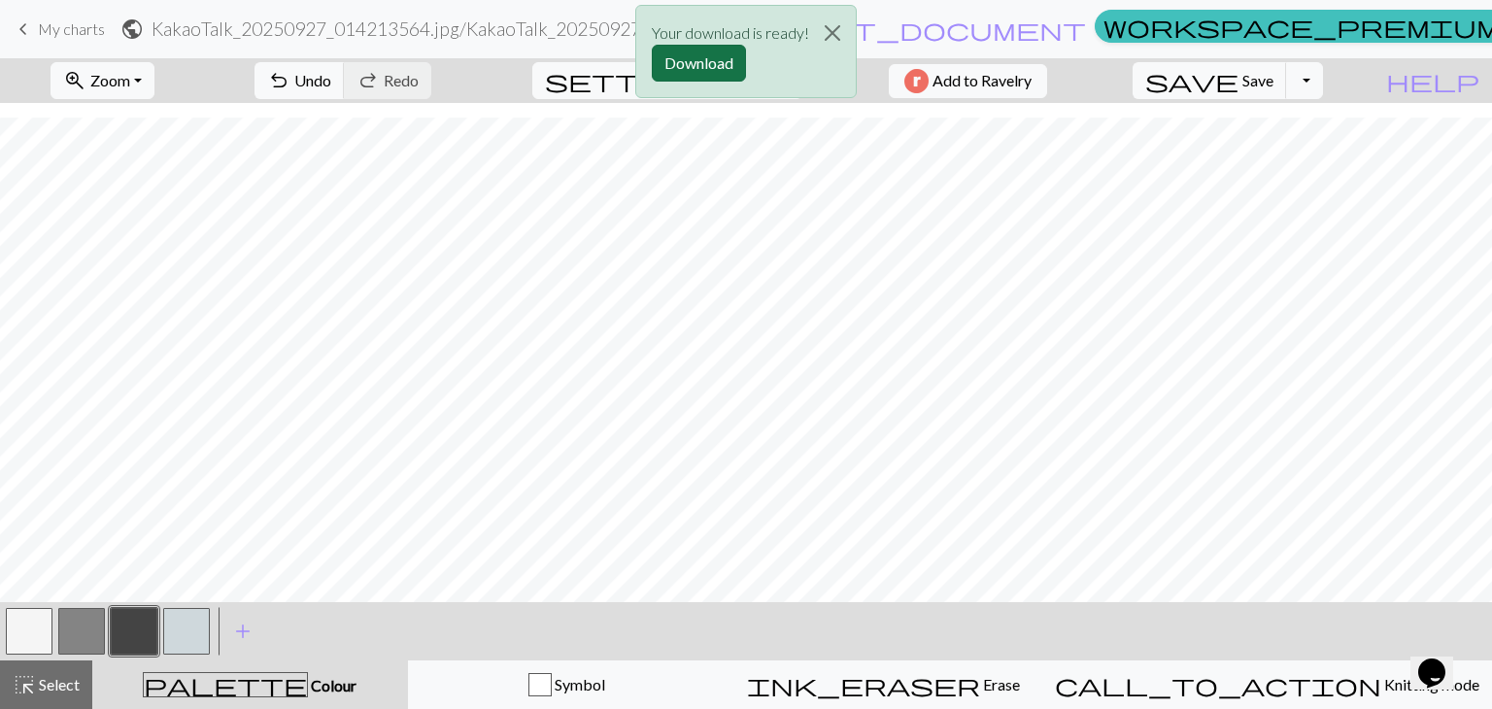
click at [716, 71] on button "Download" at bounding box center [699, 63] width 94 height 37
